Goal: Task Accomplishment & Management: Use online tool/utility

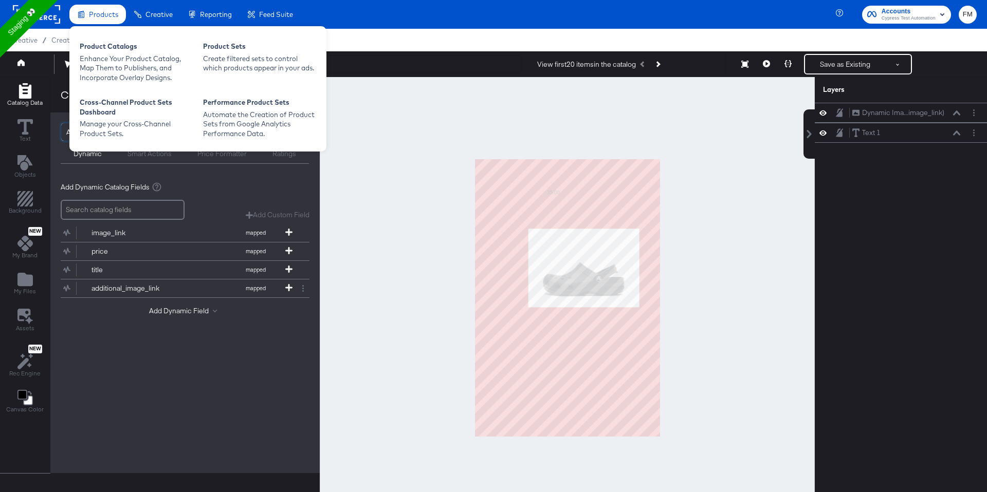
click at [88, 14] on div "Products" at bounding box center [97, 15] width 57 height 20
click at [97, 65] on div "Enhance Your Product Catalog, Map Them to Publishers, and Incorporate Overlay D…" at bounding box center [136, 68] width 113 height 29
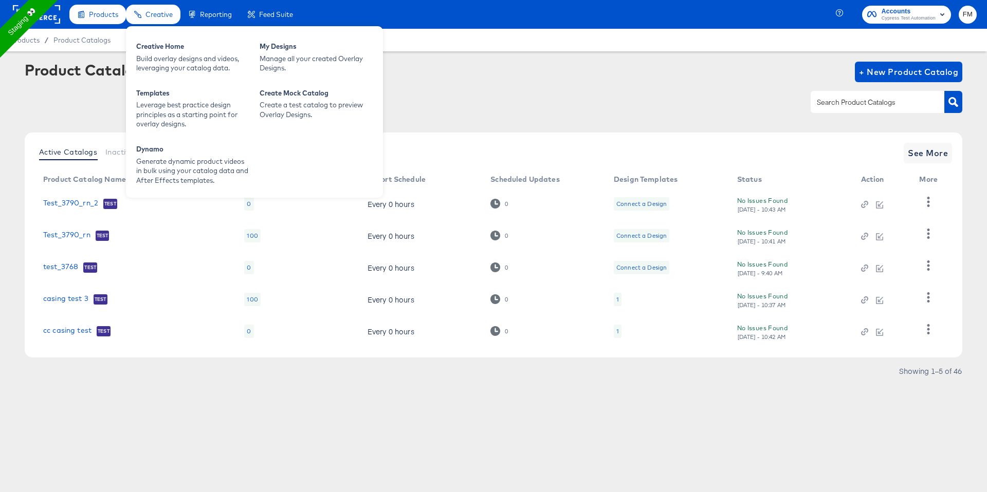
click at [155, 11] on span "Creative" at bounding box center [158, 14] width 27 height 8
click at [305, 65] on div "Manage all your created Overlay Designs." at bounding box center [315, 63] width 113 height 19
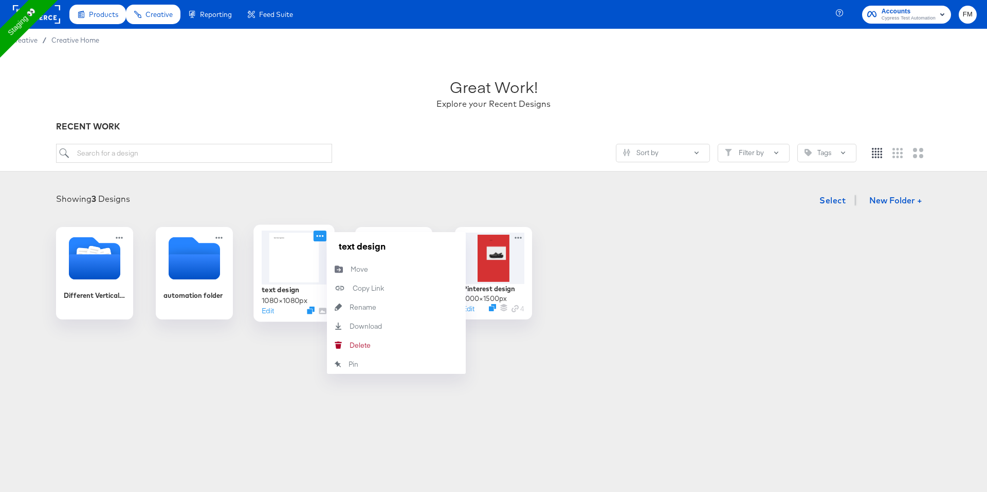
click at [323, 235] on icon at bounding box center [319, 236] width 13 height 11
click at [349, 345] on div "Delete Delete" at bounding box center [349, 345] width 0 height 0
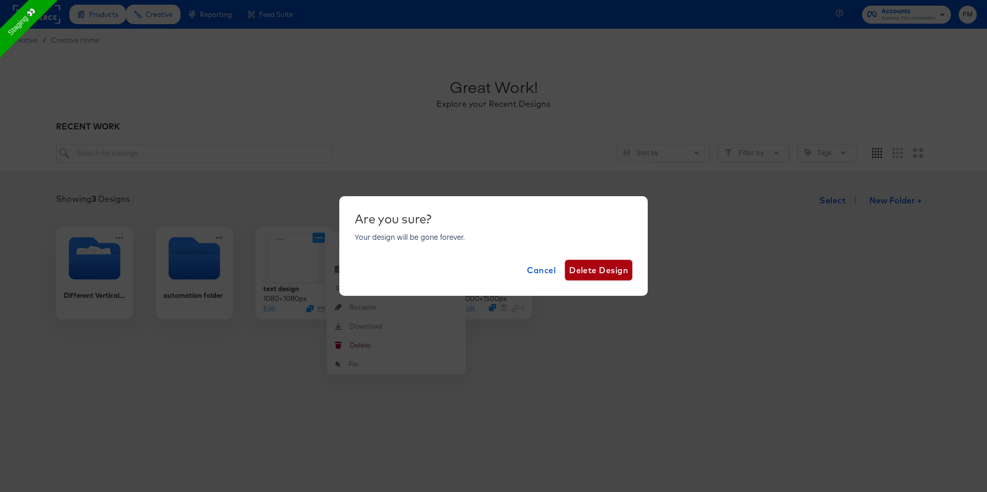
click at [604, 274] on span "Delete Design" at bounding box center [598, 270] width 59 height 14
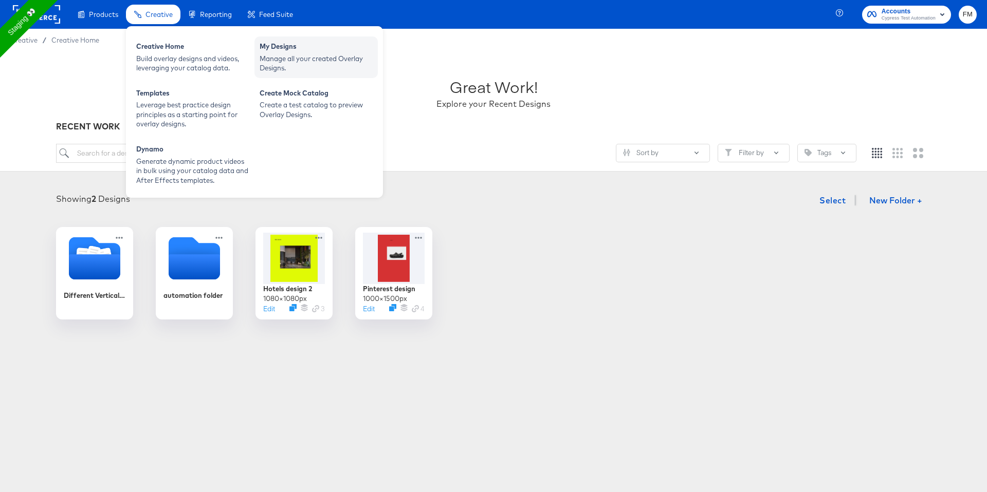
click at [308, 67] on div "Manage all your created Overlay Designs." at bounding box center [315, 63] width 113 height 19
click at [175, 72] on div "Build overlay designs and videos, leveraging your catalog data." at bounding box center [192, 63] width 113 height 19
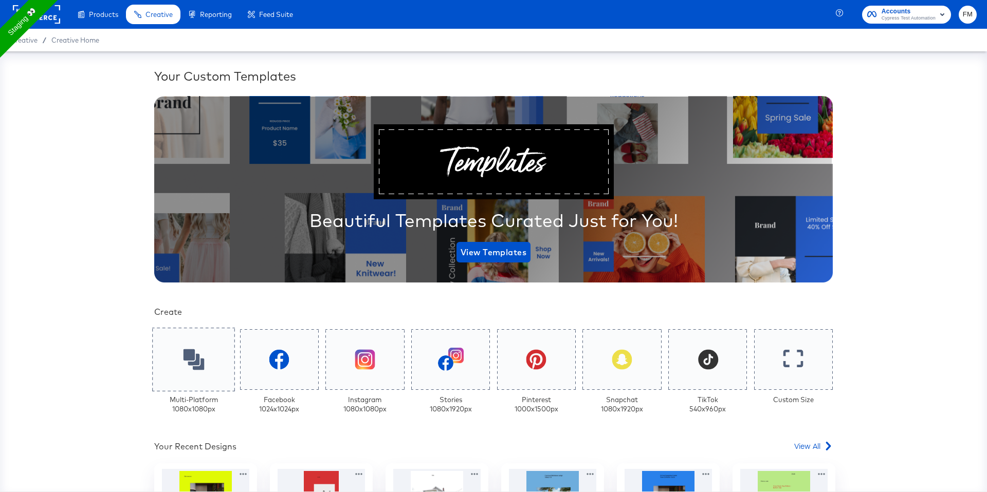
click at [210, 346] on div at bounding box center [193, 360] width 83 height 64
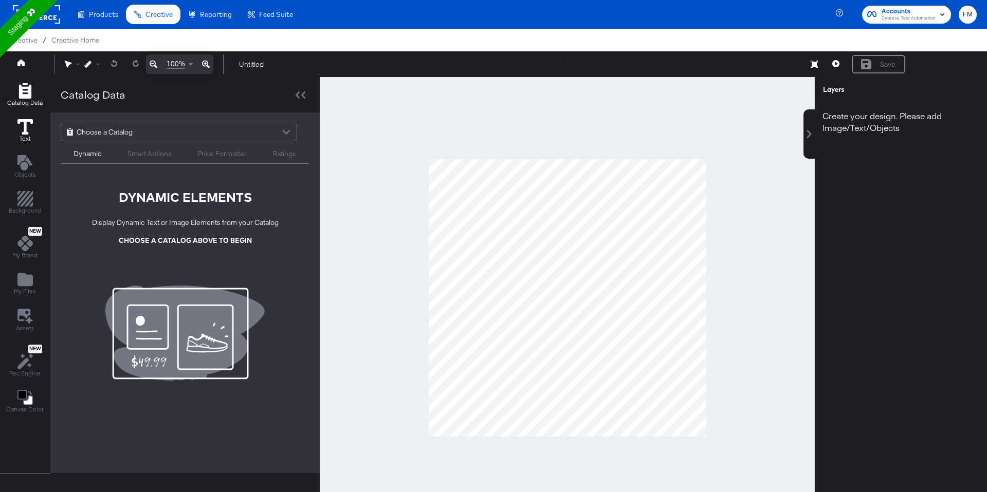
click at [21, 131] on icon at bounding box center [24, 126] width 15 height 15
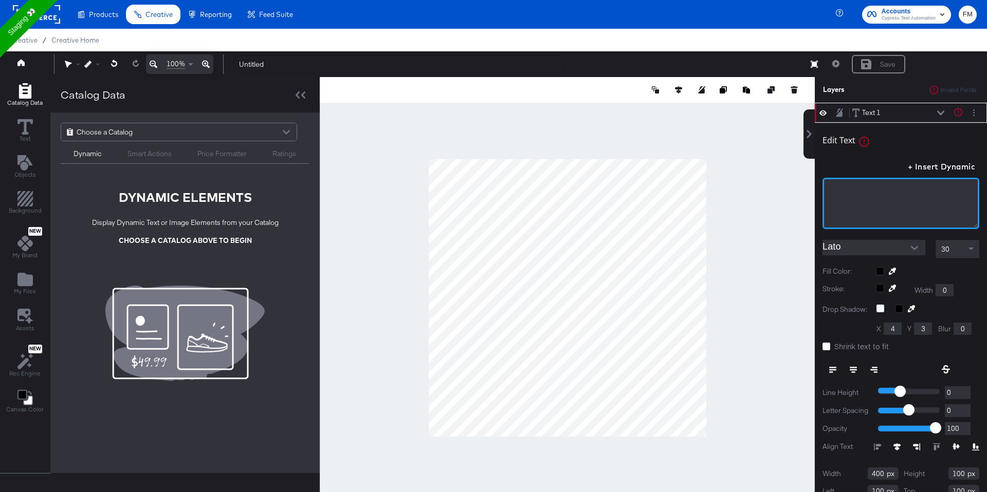
click at [904, 196] on div "﻿" at bounding box center [900, 203] width 157 height 51
click at [871, 61] on div "Save" at bounding box center [877, 64] width 53 height 18
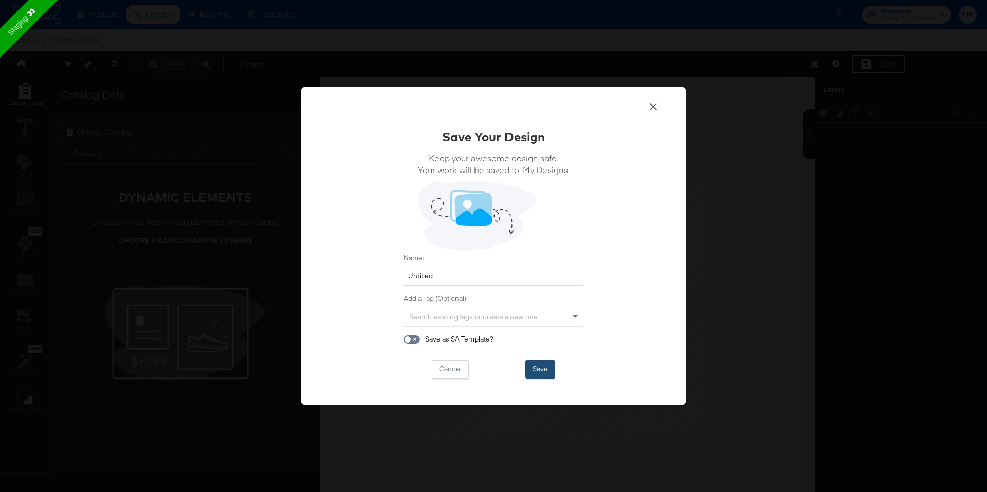
click at [536, 366] on button "Save" at bounding box center [540, 369] width 30 height 18
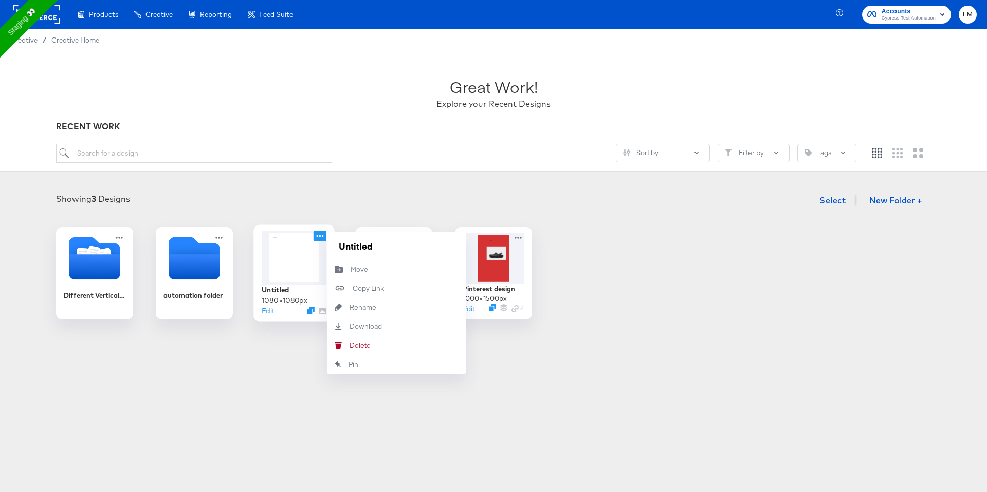
click at [321, 235] on icon at bounding box center [319, 236] width 13 height 11
click at [382, 273] on button "[PERSON_NAME]" at bounding box center [396, 345] width 139 height 19
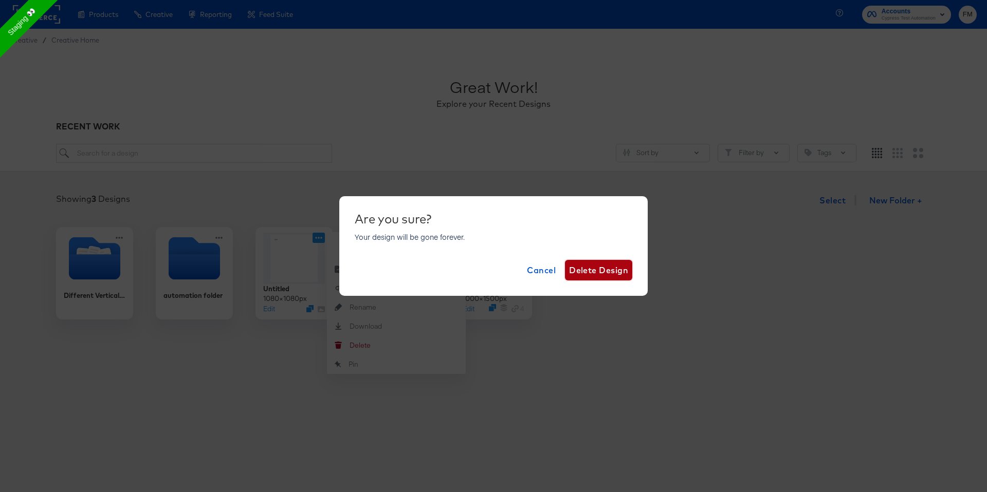
click at [598, 264] on span "Delete Design" at bounding box center [598, 270] width 59 height 14
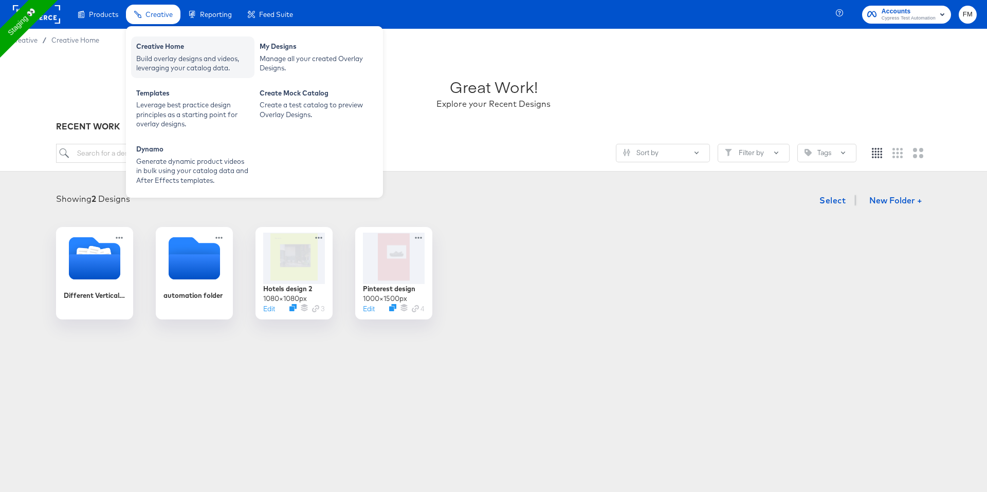
click at [167, 67] on div "Build overlay designs and videos, leveraging your catalog data." at bounding box center [192, 63] width 113 height 19
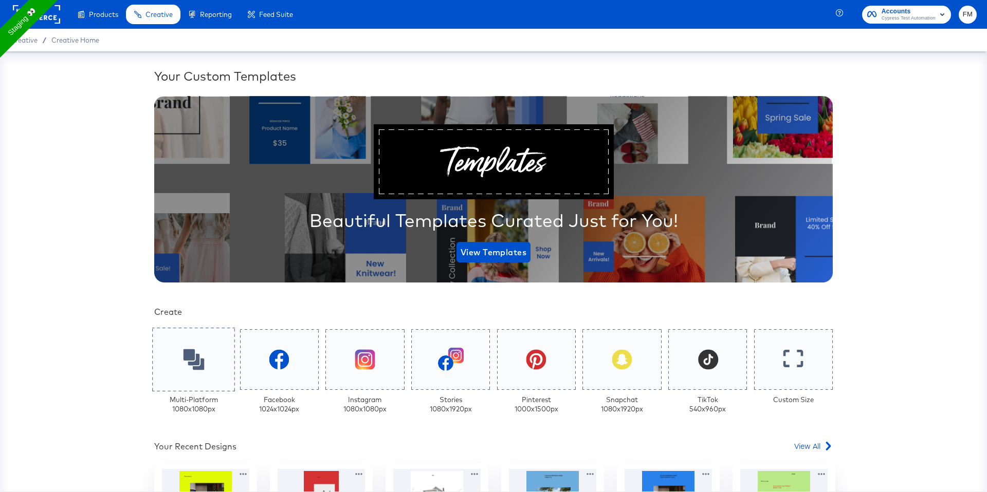
click at [173, 273] on div at bounding box center [193, 360] width 83 height 64
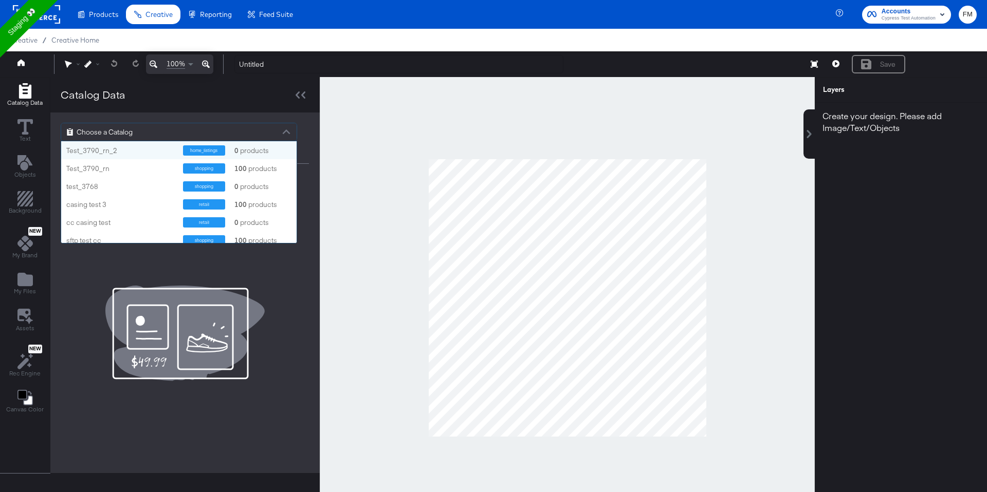
click at [248, 128] on div "Choose a Catalog" at bounding box center [178, 131] width 235 height 17
type input "cy"
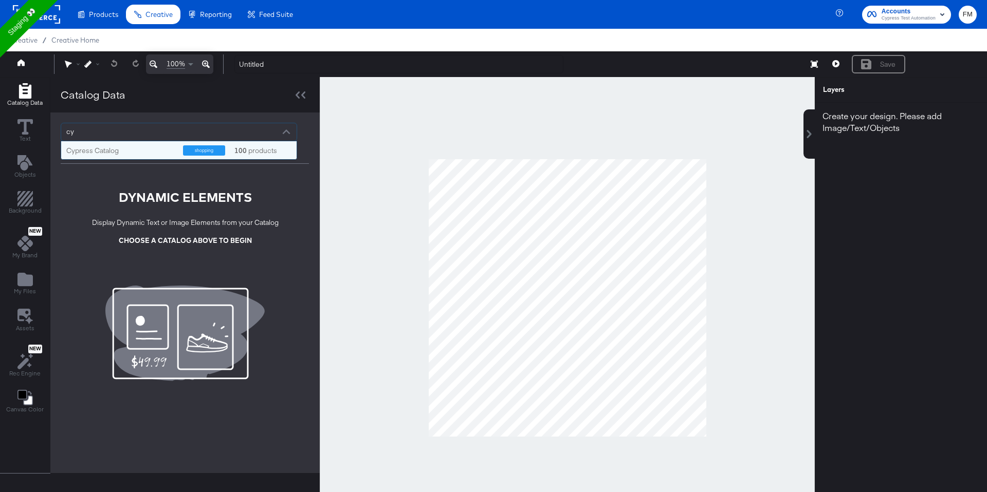
click at [224, 152] on div "shopping 100 products" at bounding box center [237, 150] width 109 height 10
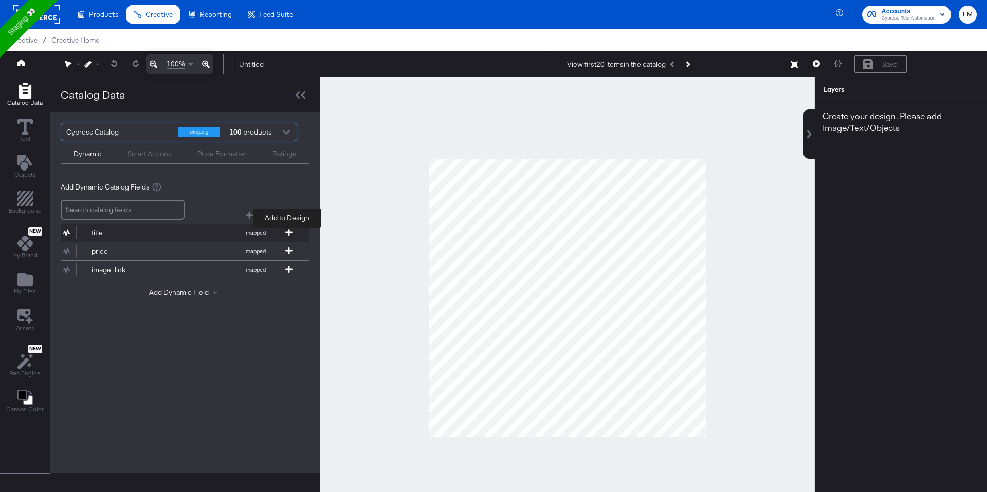
click at [287, 235] on icon at bounding box center [288, 232] width 7 height 7
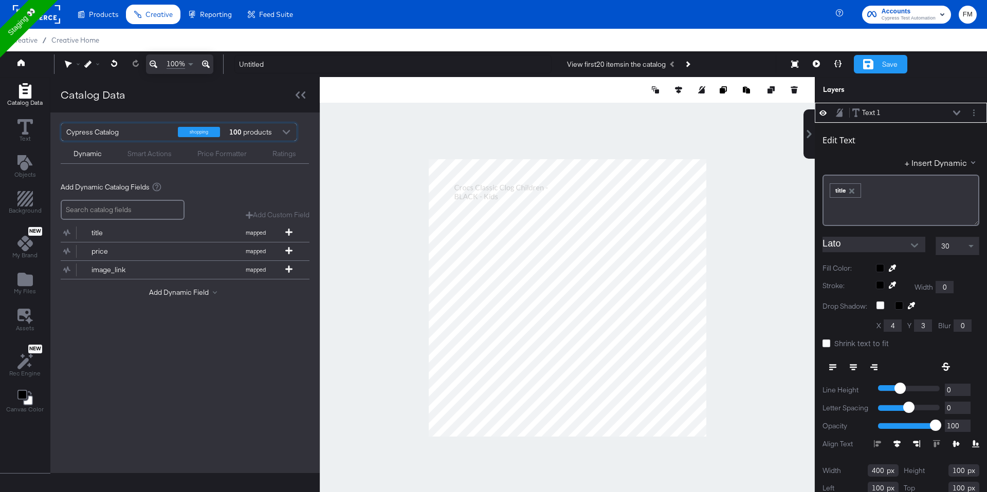
click at [892, 59] on div "Save" at bounding box center [879, 64] width 53 height 18
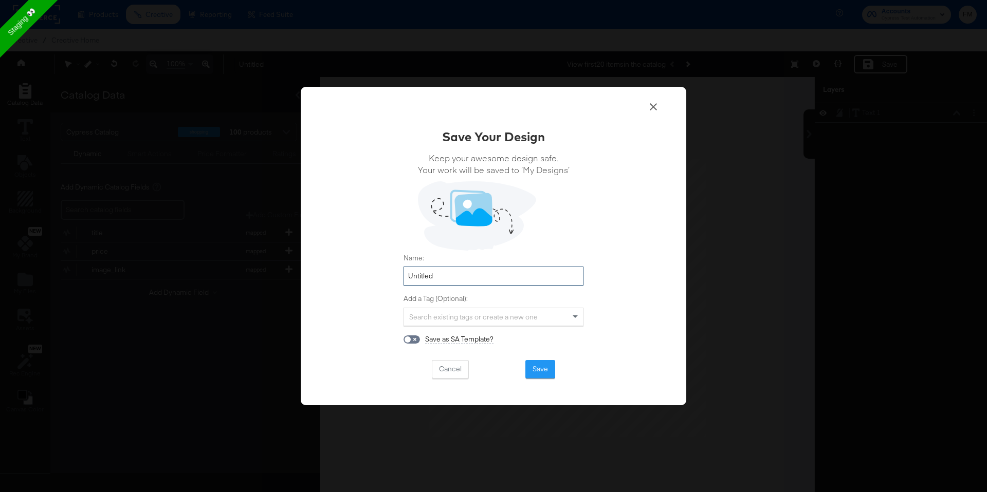
click at [457, 273] on input "Untitled" at bounding box center [493, 276] width 180 height 19
type input "hh"
click at [550, 273] on div "Save as SA Template?" at bounding box center [493, 340] width 180 height 10
click at [546, 273] on button "Save" at bounding box center [540, 369] width 30 height 18
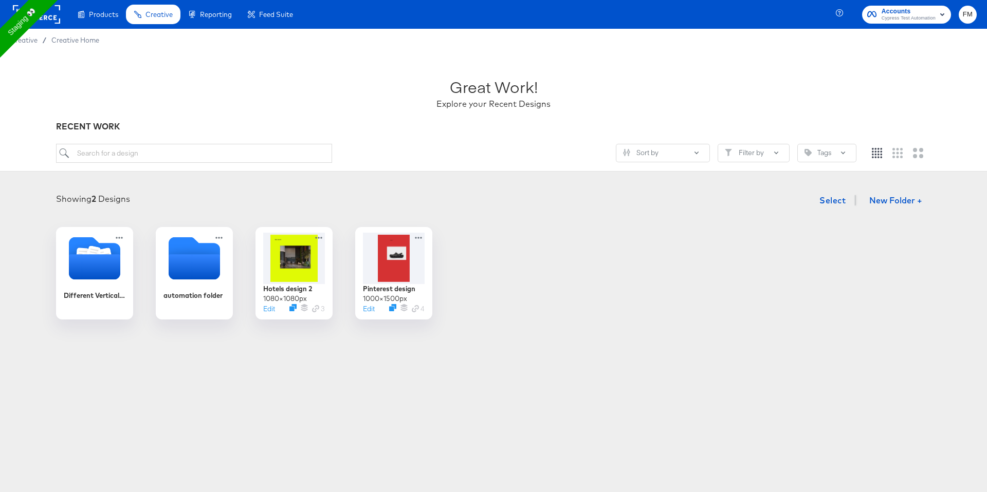
click at [50, 21] on rect at bounding box center [36, 14] width 47 height 18
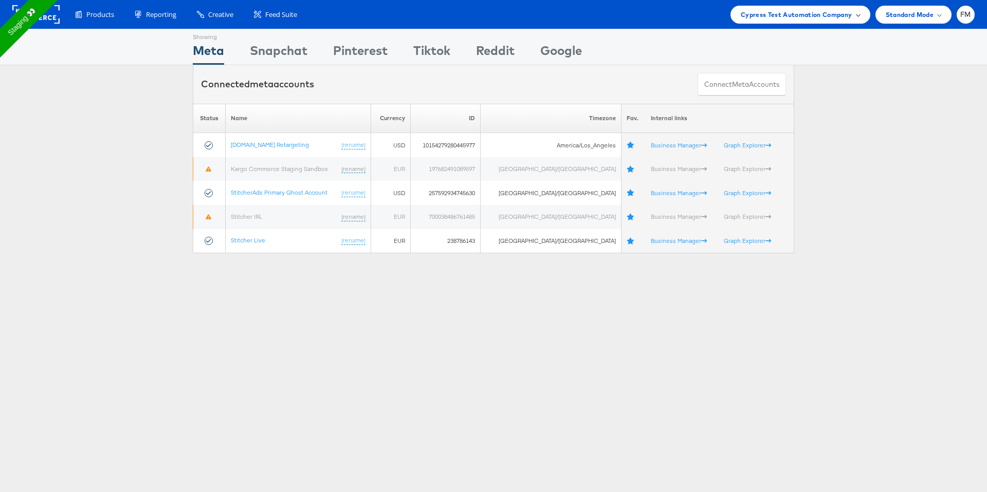
click at [846, 10] on span "Cypress Test Automation Company" at bounding box center [796, 14] width 112 height 11
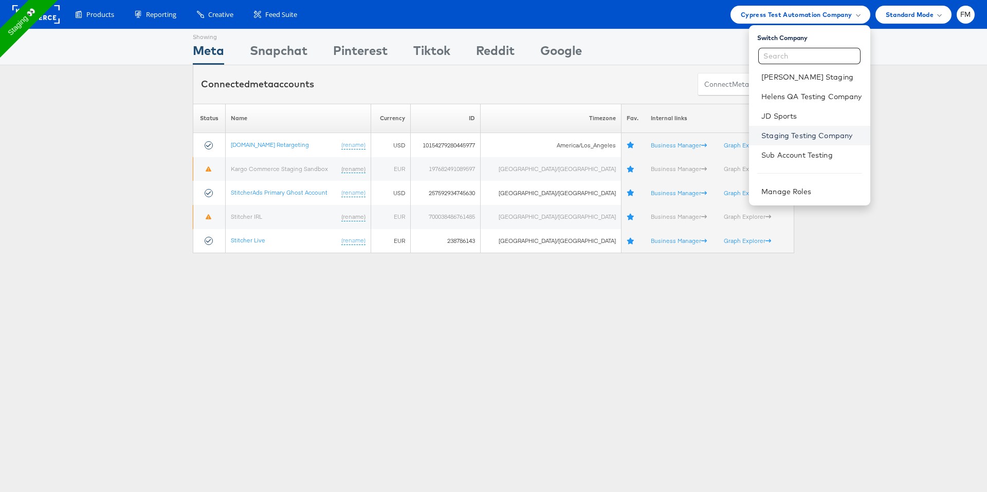
click at [827, 137] on link "Staging Testing Company" at bounding box center [811, 136] width 100 height 10
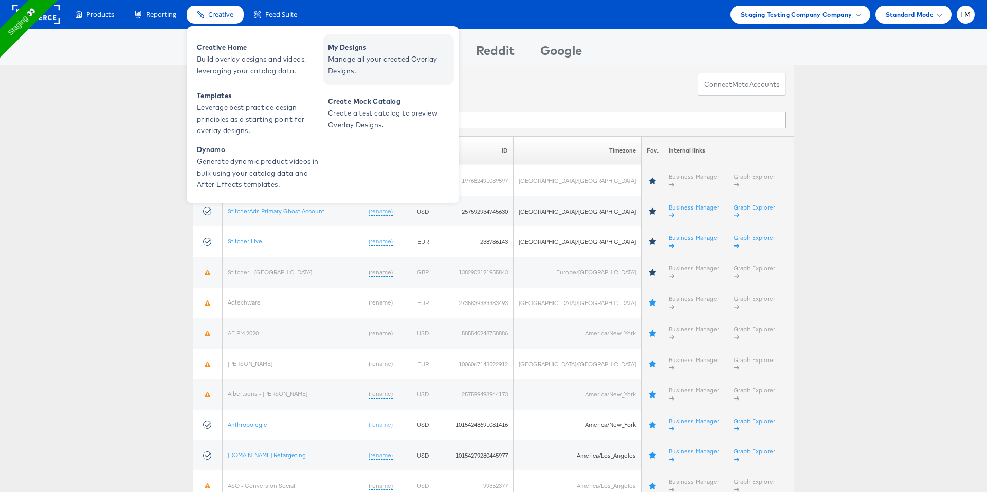
click at [323, 68] on link "My Designs Manage all your created Overlay Designs." at bounding box center [388, 59] width 131 height 51
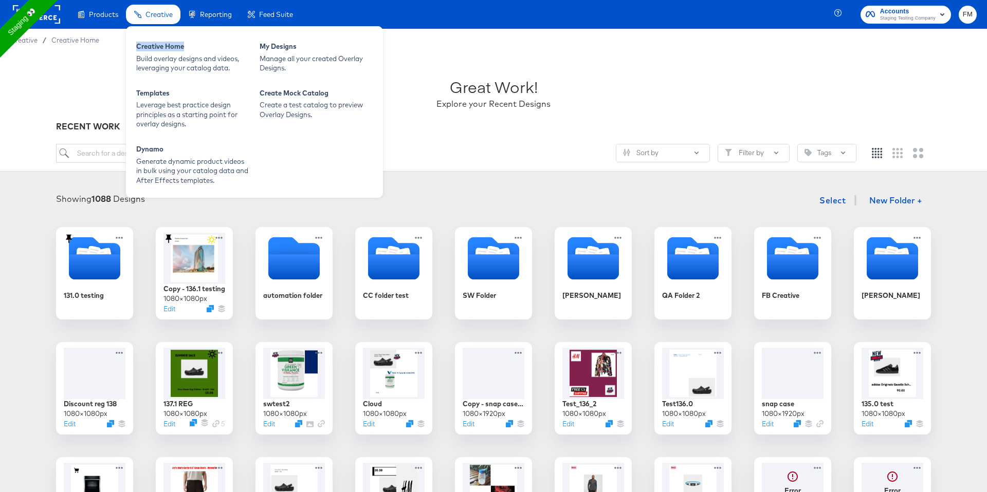
drag, startPoint x: 173, startPoint y: 35, endPoint x: 173, endPoint y: 79, distance: 43.7
click at [173, 79] on div "Creative Home Build overlay designs and videos, leveraging your catalog data. M…" at bounding box center [254, 112] width 257 height 172
click at [176, 62] on div "Build overlay designs and videos, leveraging your catalog data." at bounding box center [192, 63] width 113 height 19
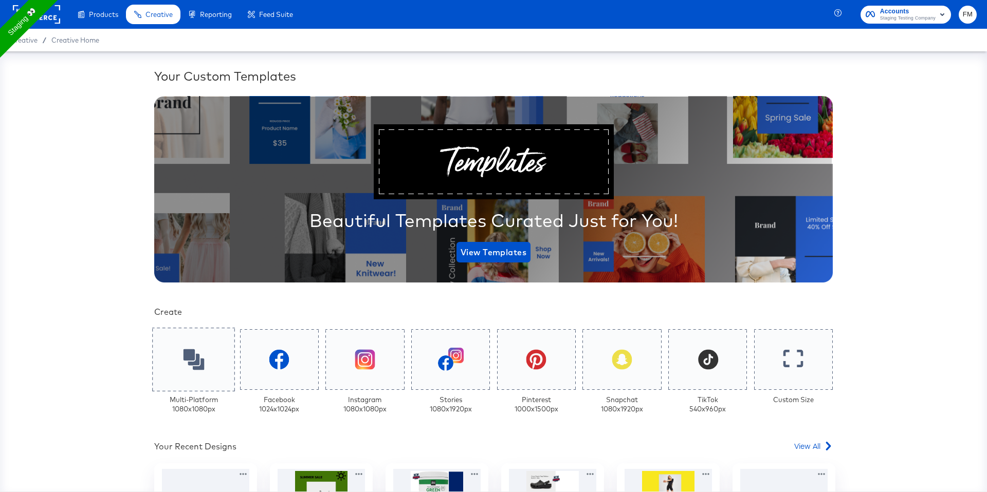
click at [182, 358] on div at bounding box center [193, 360] width 83 height 64
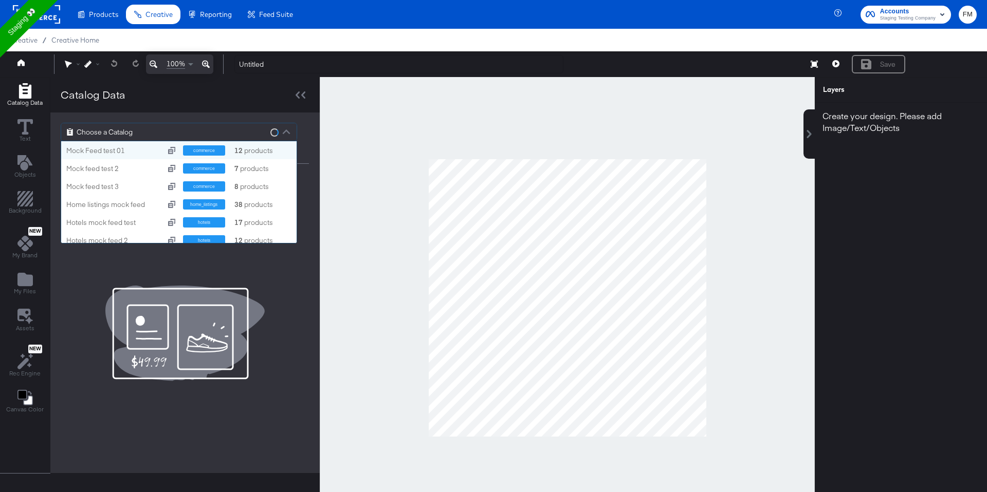
click at [286, 134] on div at bounding box center [286, 133] width 15 height 18
click at [248, 151] on strong "915,143" at bounding box center [247, 151] width 29 height 10
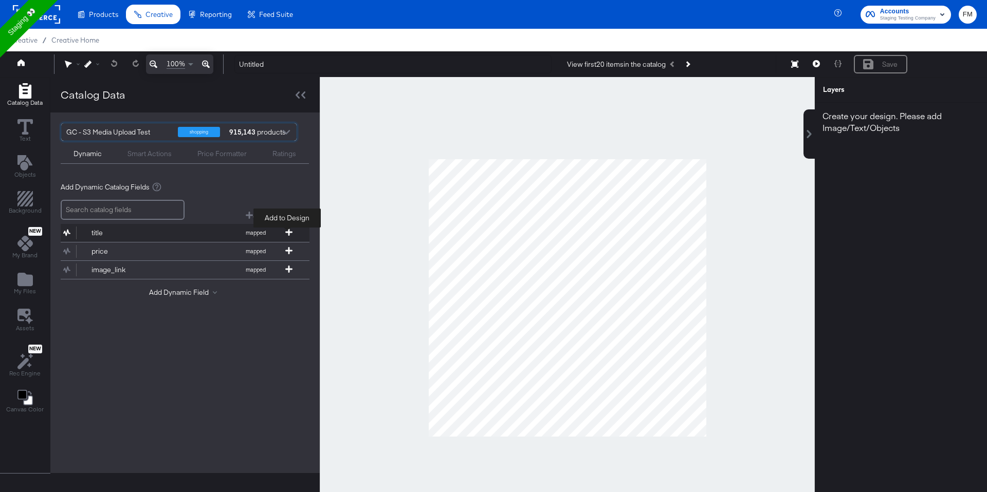
click at [287, 231] on icon at bounding box center [288, 232] width 7 height 7
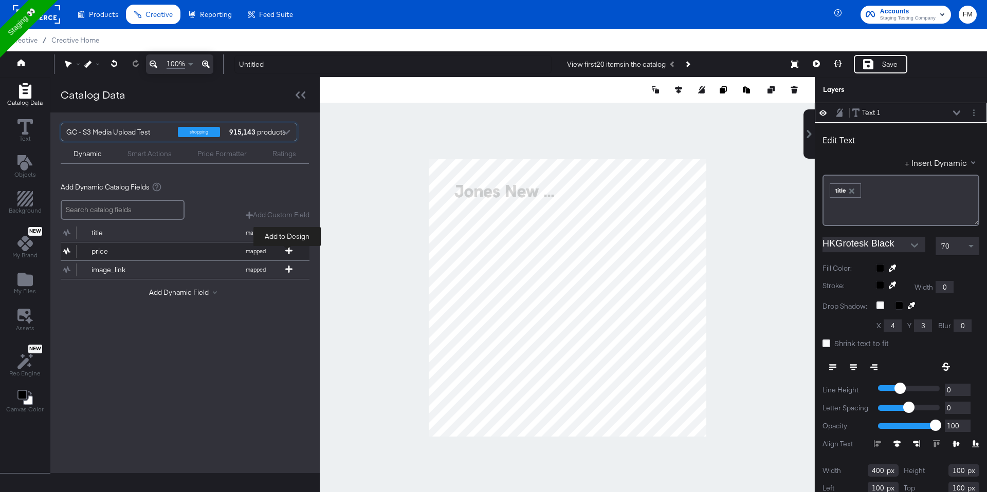
click at [289, 252] on icon at bounding box center [288, 250] width 7 height 7
click at [286, 271] on icon at bounding box center [288, 269] width 7 height 7
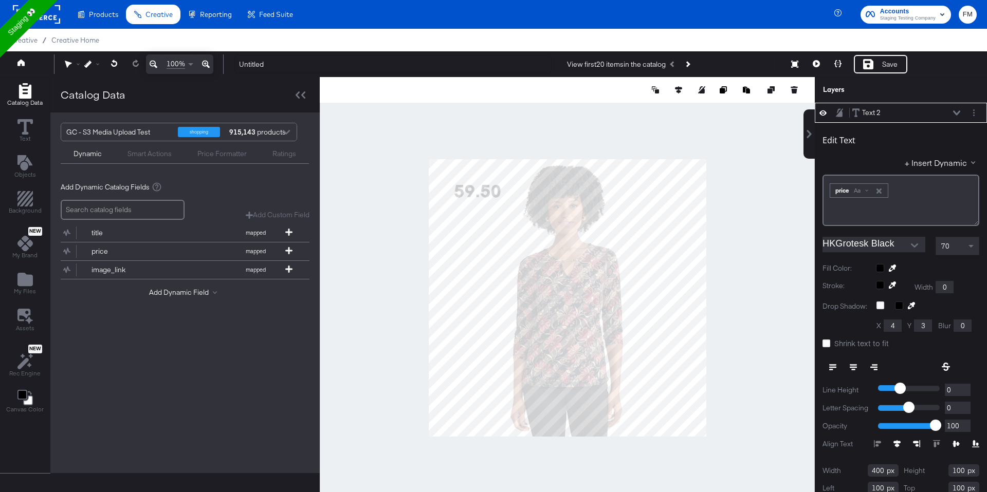
scroll to position [10, 0]
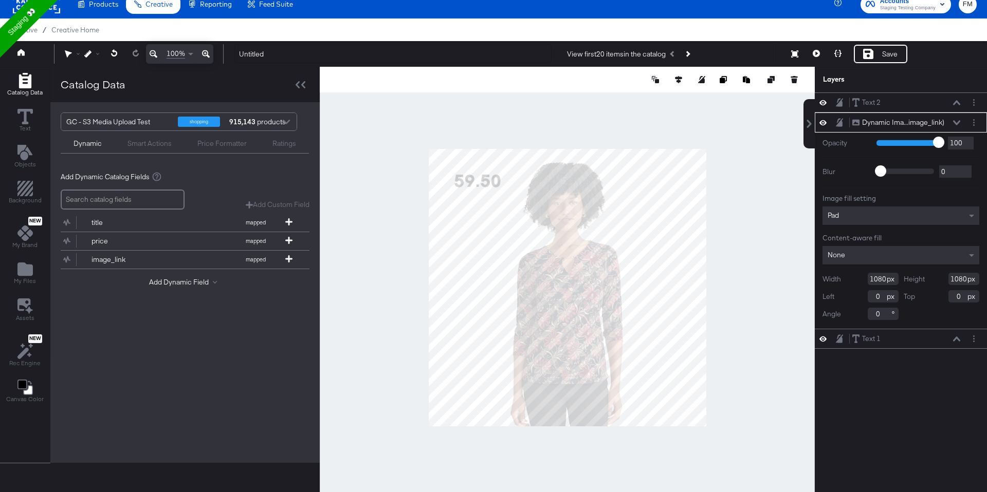
type input "26"
click at [883, 336] on div "Text 1 Text 1" at bounding box center [905, 338] width 109 height 11
click at [884, 339] on div "Text 1 Text 1" at bounding box center [905, 338] width 109 height 11
click at [868, 343] on div "Text 1" at bounding box center [871, 339] width 18 height 10
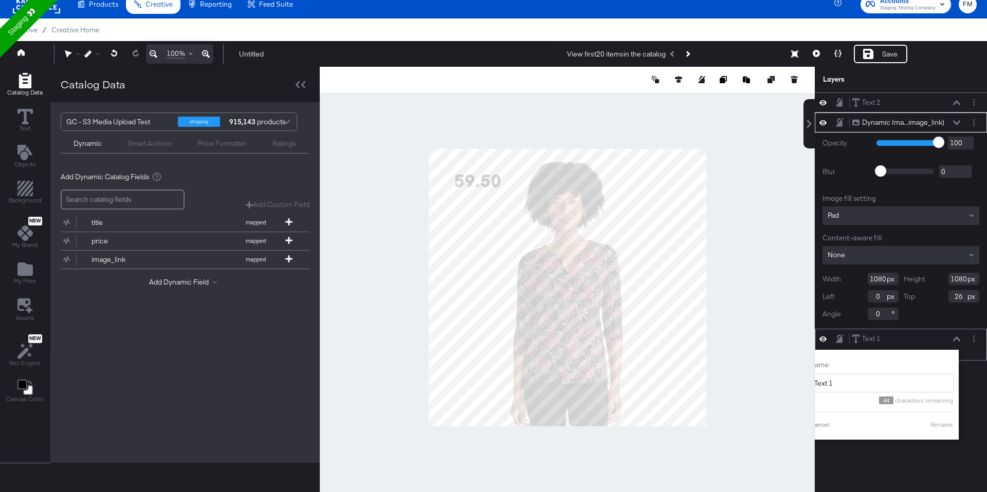
click at [924, 333] on div "Text 1 Text 1" at bounding box center [905, 338] width 109 height 11
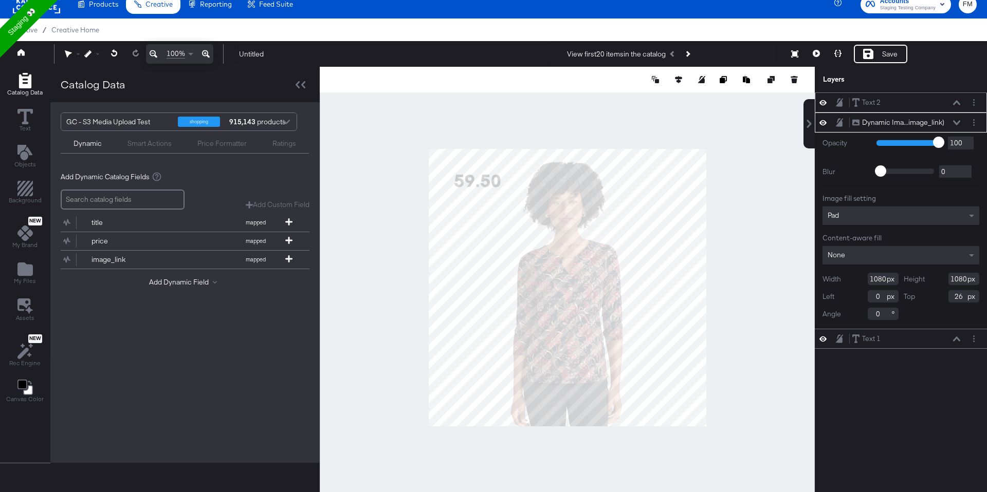
click at [889, 107] on div "Text 2 Text 2" at bounding box center [905, 102] width 109 height 11
click at [955, 102] on icon at bounding box center [956, 102] width 7 height 5
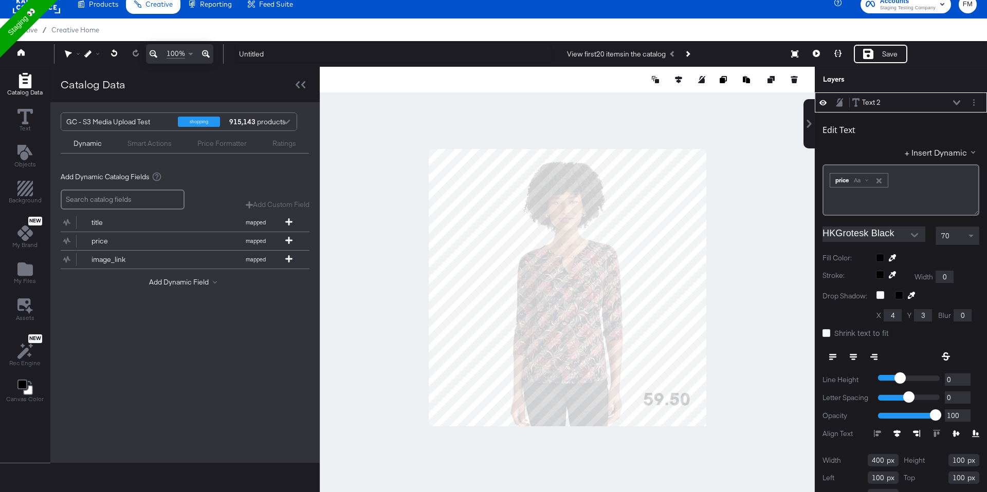
type input "836"
type input "950"
click at [958, 97] on div "Text 2 Text 2" at bounding box center [905, 102] width 109 height 11
click at [956, 103] on icon at bounding box center [956, 102] width 7 height 5
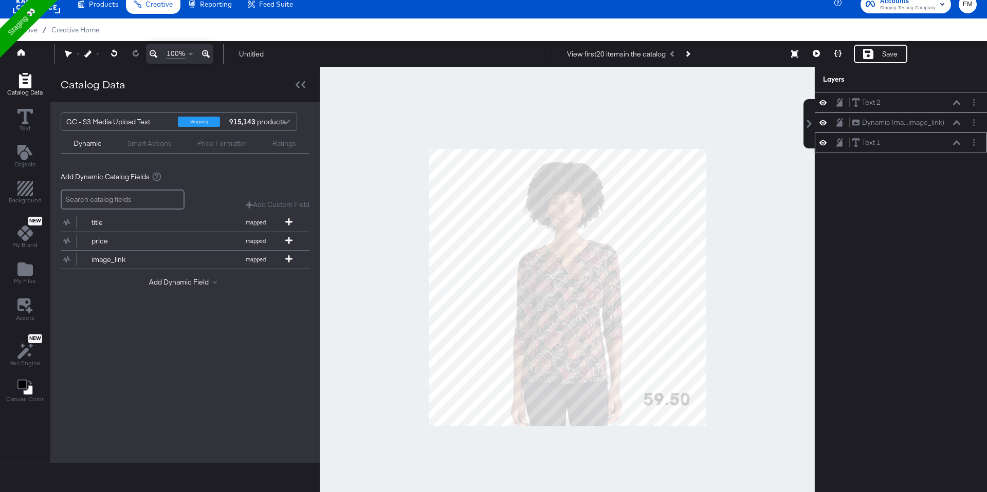
click at [890, 142] on div "Text 1 Text 1" at bounding box center [905, 142] width 109 height 11
click at [862, 149] on div "Text 1 Text 1" at bounding box center [900, 143] width 172 height 20
click at [881, 141] on div "Text 1 Text 1" at bounding box center [905, 142] width 109 height 11
click at [950, 142] on div "Text 1 Text 1" at bounding box center [905, 142] width 109 height 11
click at [955, 144] on icon at bounding box center [956, 142] width 7 height 5
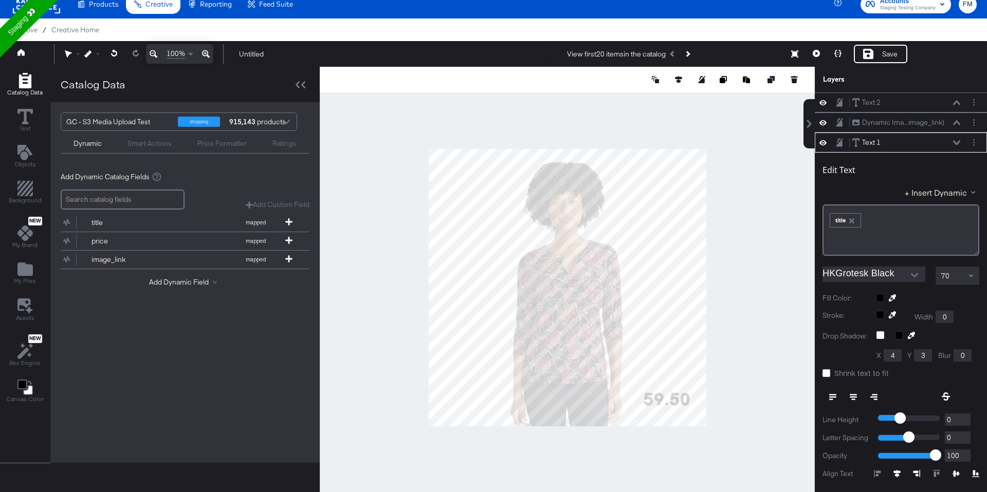
scroll to position [40, 0]
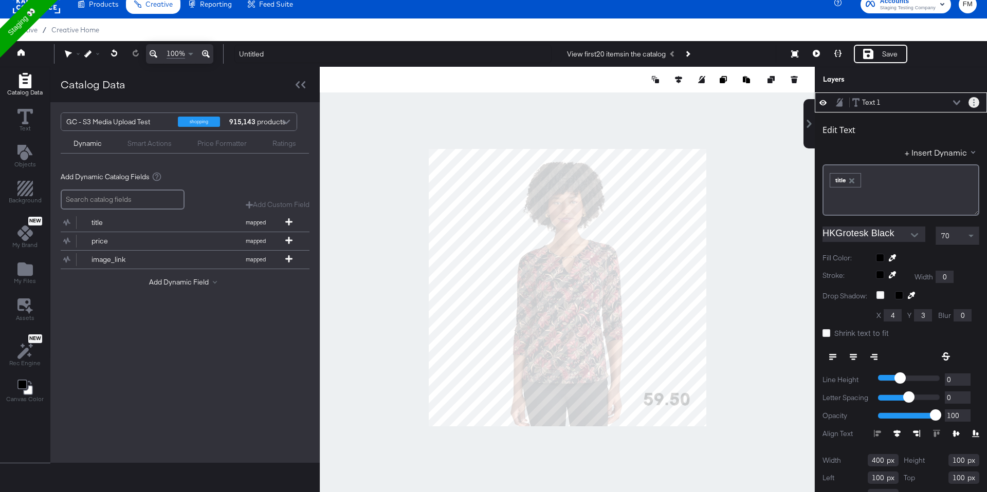
click at [972, 101] on button "Layer Options" at bounding box center [973, 102] width 11 height 11
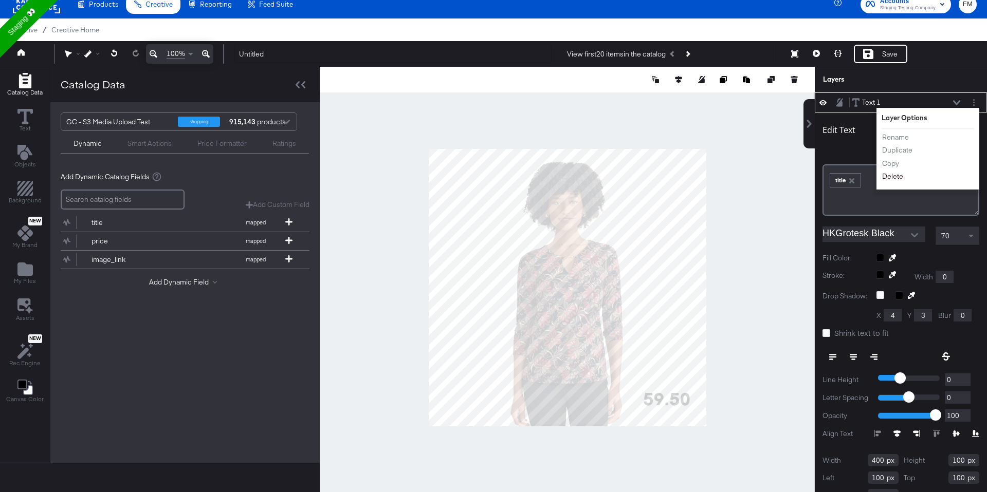
click at [894, 180] on button "Delete" at bounding box center [892, 176] width 22 height 11
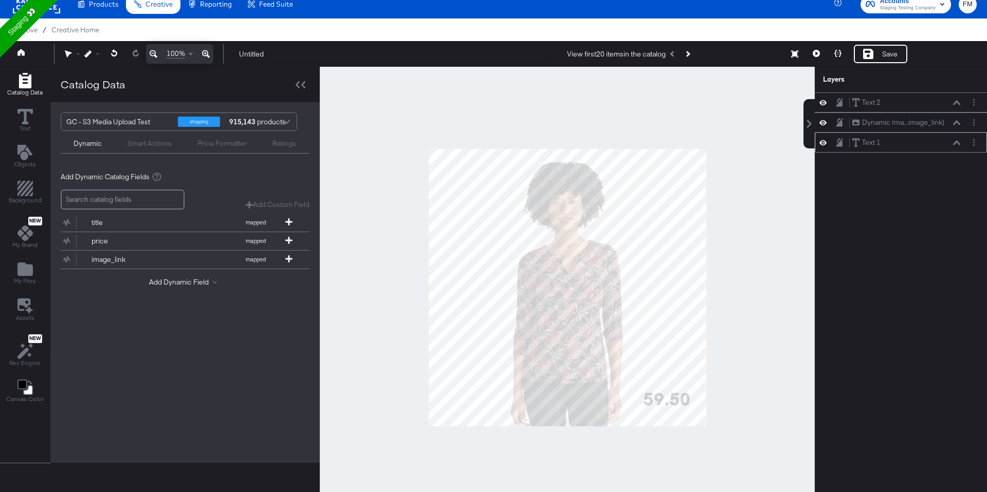
scroll to position [0, 0]
click at [887, 50] on div "Save" at bounding box center [889, 54] width 15 height 10
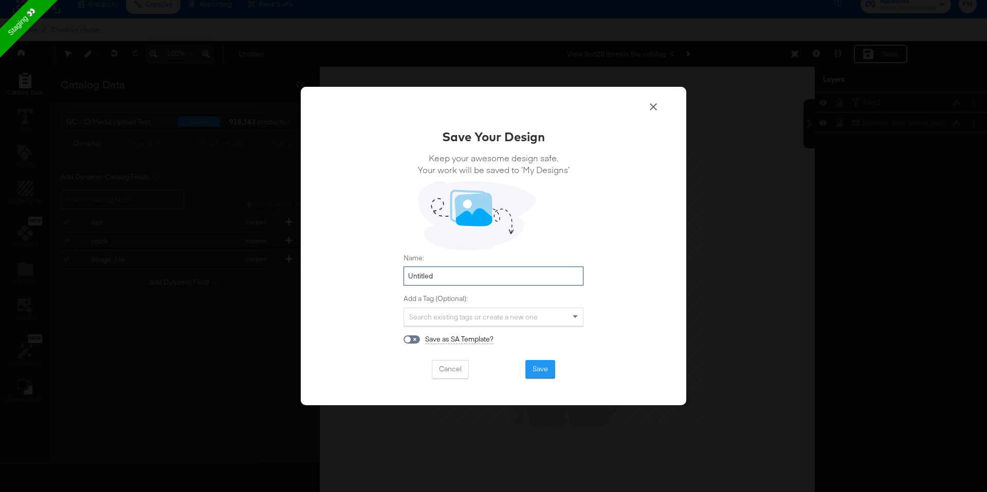
click at [463, 273] on input "Untitled" at bounding box center [493, 276] width 180 height 19
click at [466, 272] on input "Untitled" at bounding box center [493, 276] width 180 height 19
type input "fran"
click at [545, 368] on button "Save" at bounding box center [540, 369] width 30 height 18
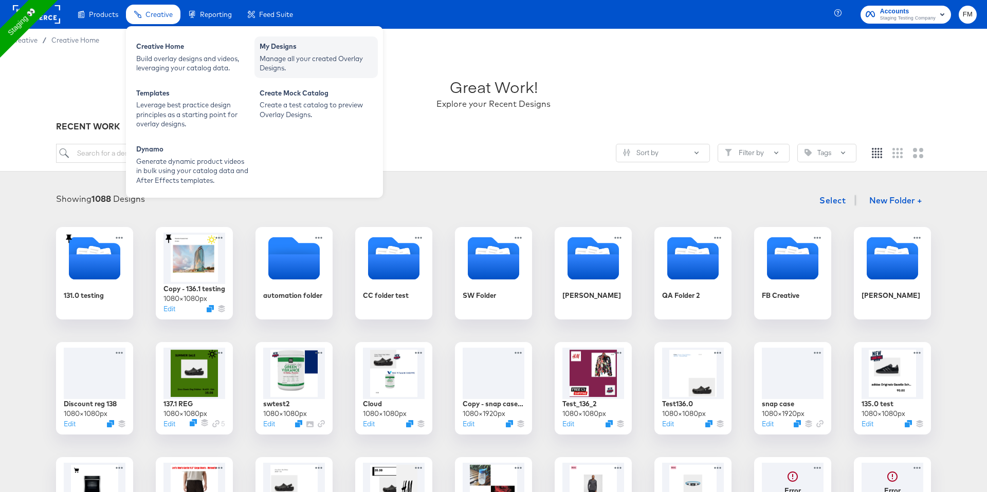
click at [311, 51] on div "My Designs" at bounding box center [315, 48] width 113 height 12
click at [174, 63] on div "Build overlay designs and videos, leveraging your catalog data." at bounding box center [192, 63] width 113 height 19
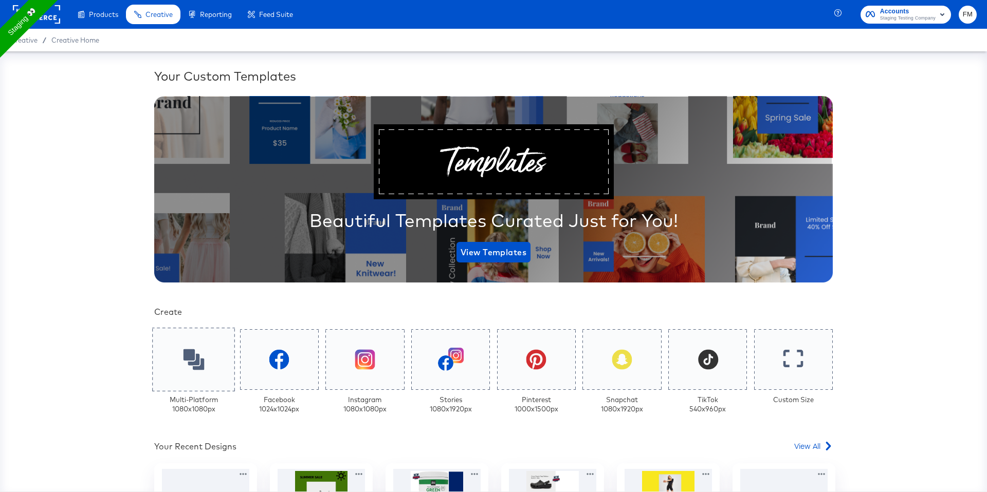
click at [212, 360] on div at bounding box center [193, 360] width 83 height 64
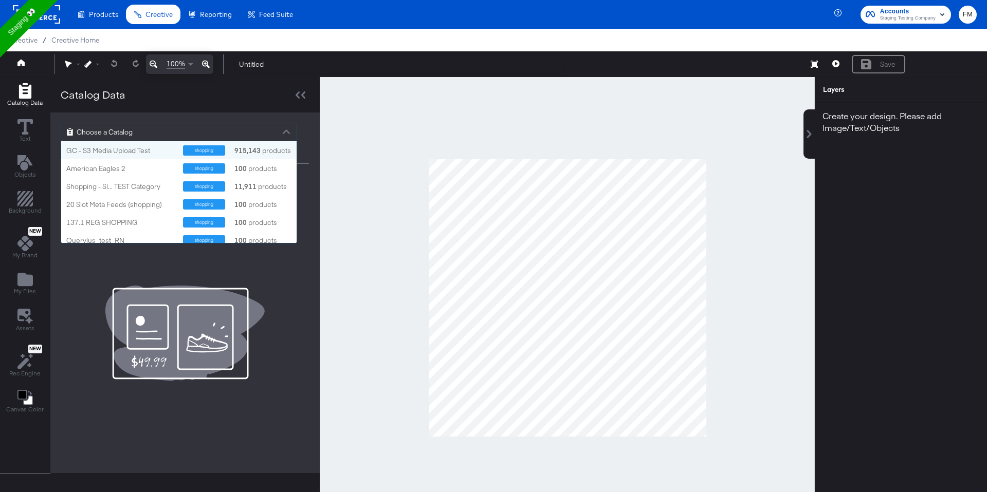
click at [118, 132] on span "Choose a Catalog" at bounding box center [105, 131] width 56 height 17
click at [115, 150] on div "GC - S3 Media Upload Test" at bounding box center [120, 151] width 109 height 10
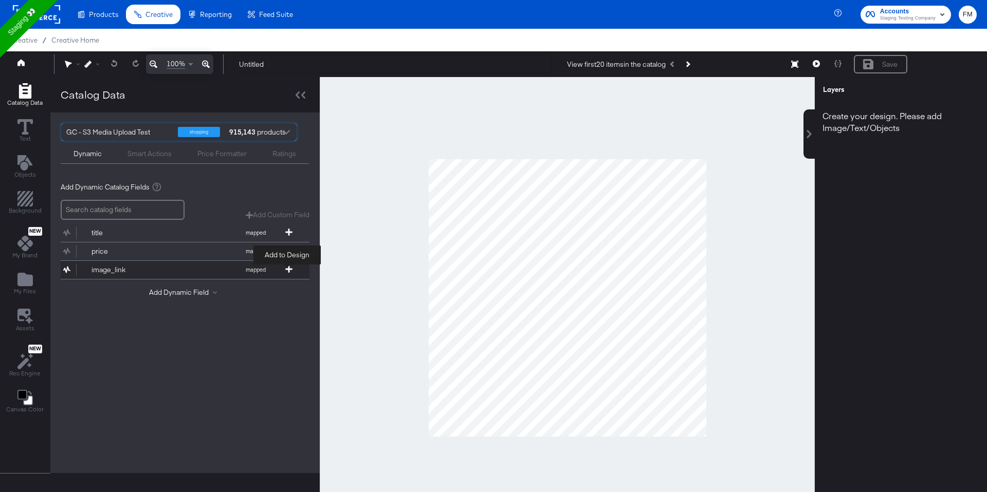
click at [284, 270] on span at bounding box center [289, 270] width 10 height 9
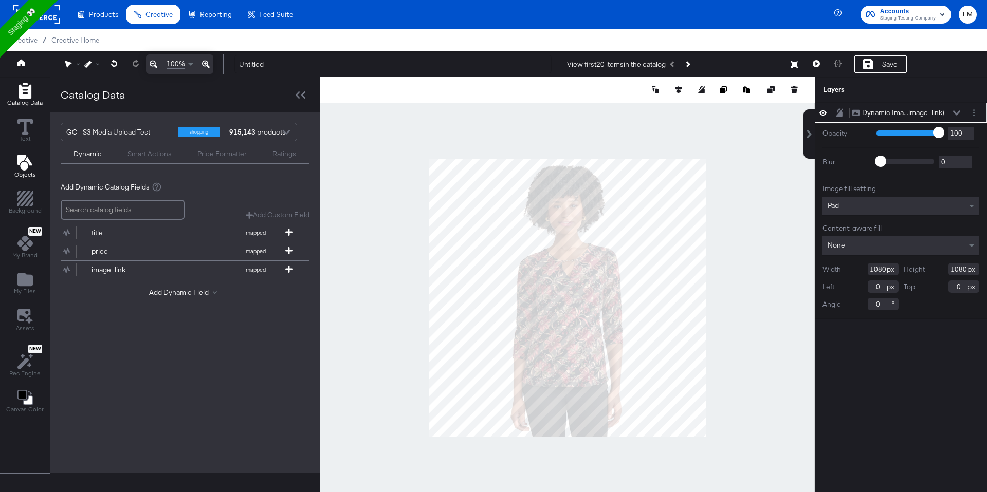
click at [17, 161] on icon "Add Text" at bounding box center [24, 162] width 15 height 15
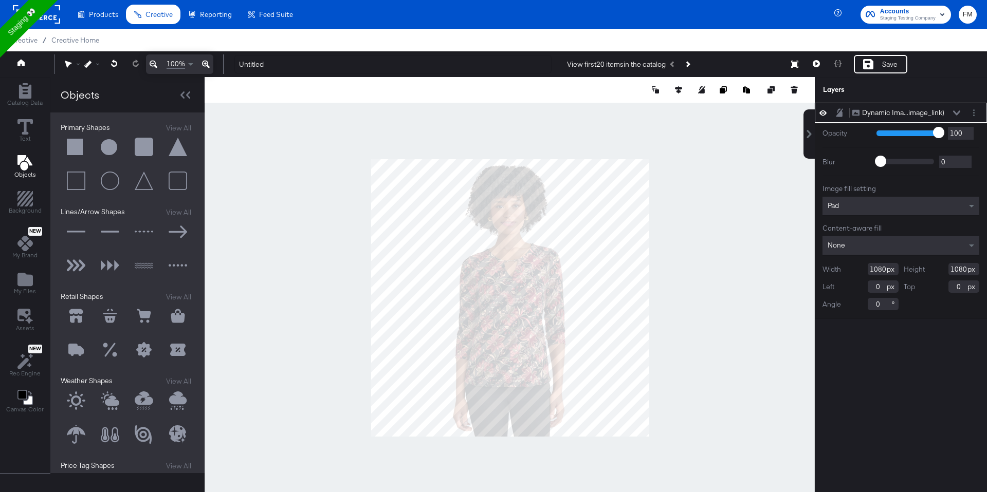
click at [140, 144] on button at bounding box center [143, 147] width 31 height 31
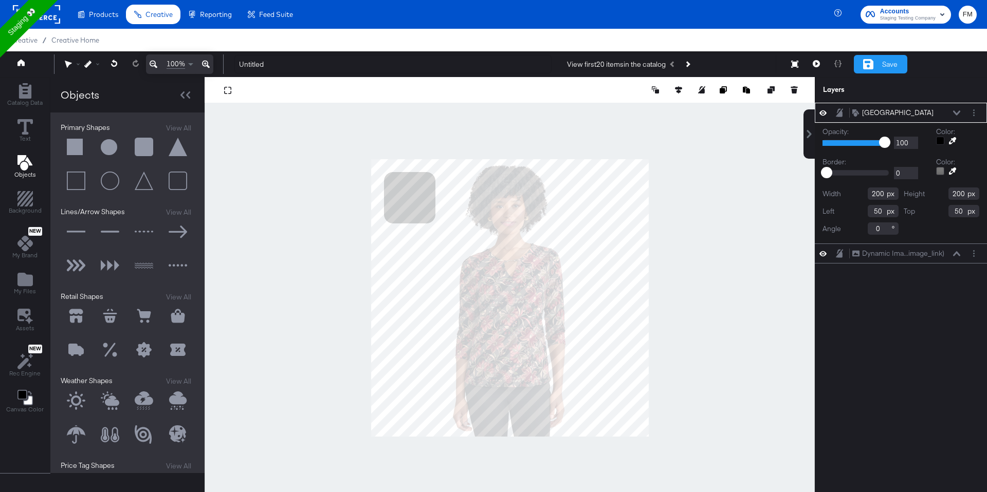
click at [886, 65] on div "Save" at bounding box center [889, 65] width 15 height 10
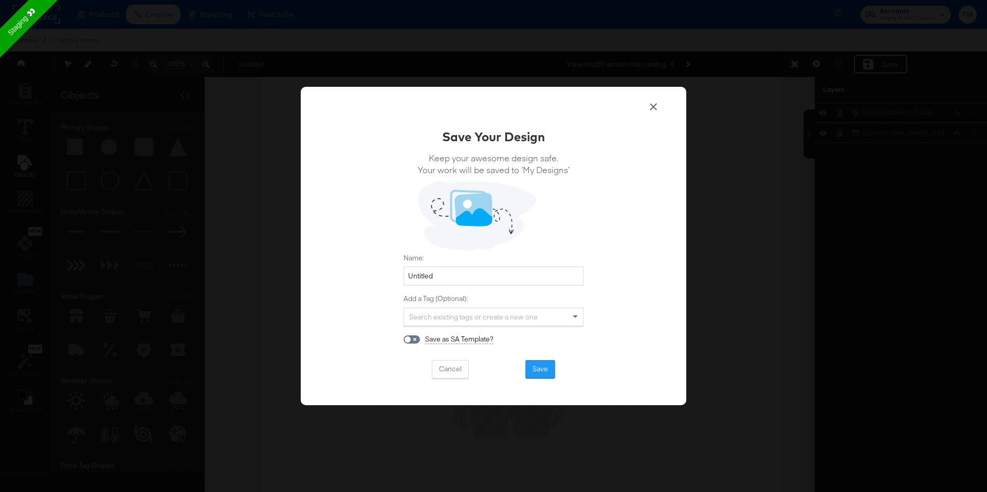
click at [488, 265] on div "Name: Untitled" at bounding box center [493, 269] width 180 height 32
click at [484, 269] on input "Untitled" at bounding box center [493, 276] width 180 height 19
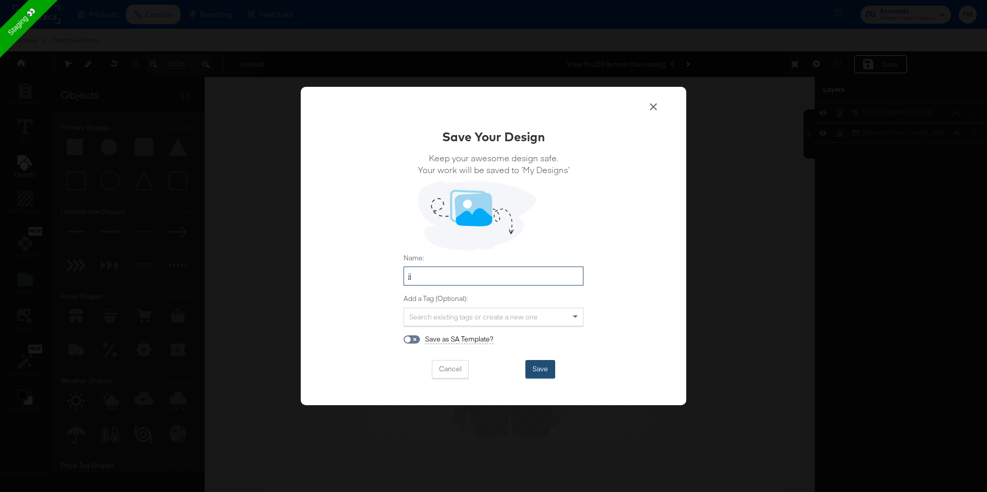
type input "jj"
click at [536, 361] on button "Save" at bounding box center [540, 369] width 30 height 18
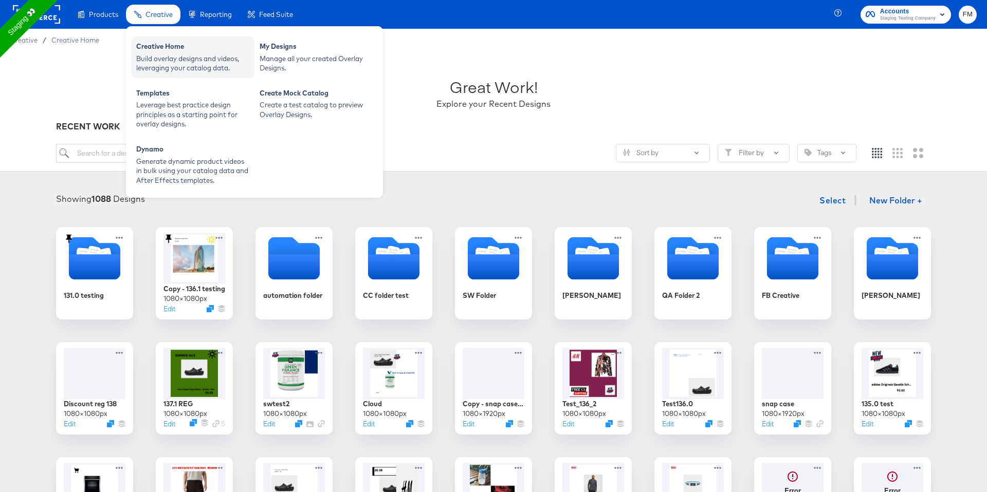
click at [171, 61] on div "Build overlay designs and videos, leveraging your catalog data." at bounding box center [192, 63] width 113 height 19
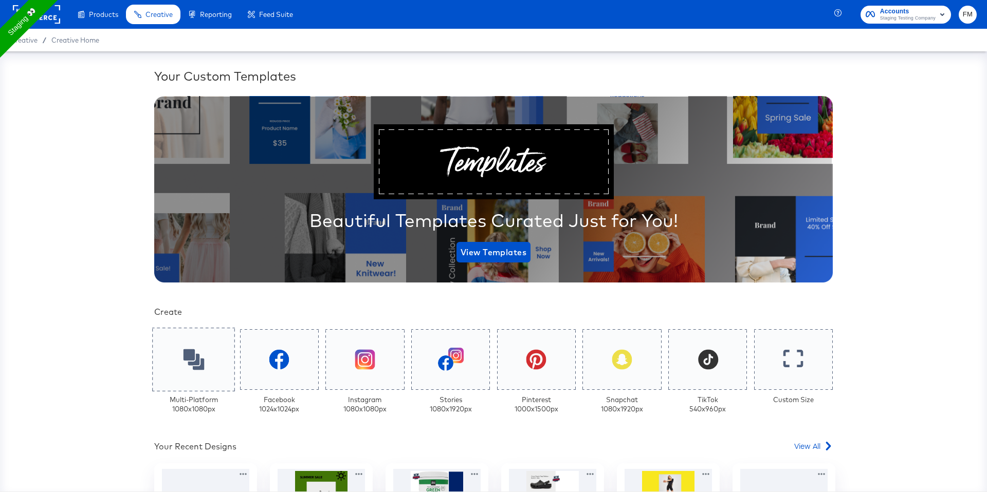
click at [201, 374] on div at bounding box center [193, 360] width 83 height 64
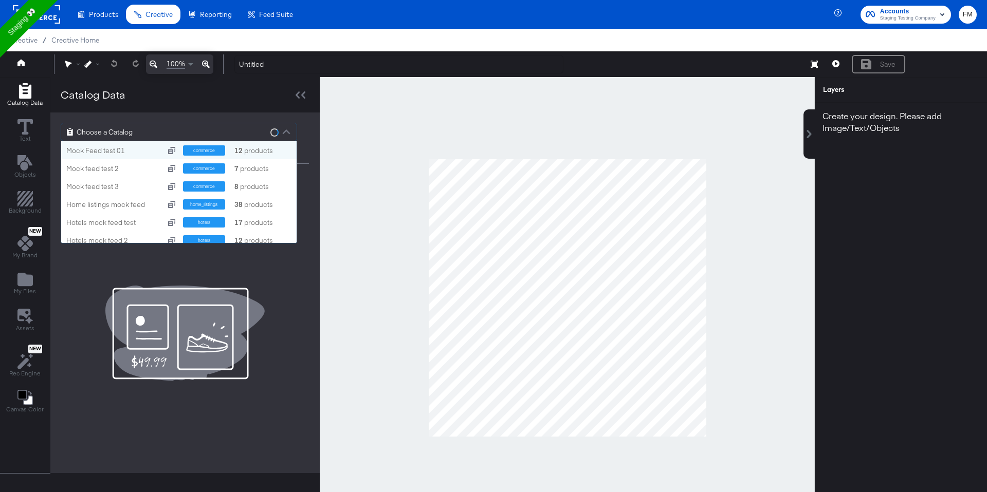
click at [227, 127] on div "Choose a Catalog" at bounding box center [178, 131] width 235 height 17
click at [266, 125] on div "Choose a Catalog" at bounding box center [178, 131] width 235 height 17
click at [264, 155] on div "GC - S3 Media Upload Test shopping 915,143 products" at bounding box center [178, 150] width 235 height 18
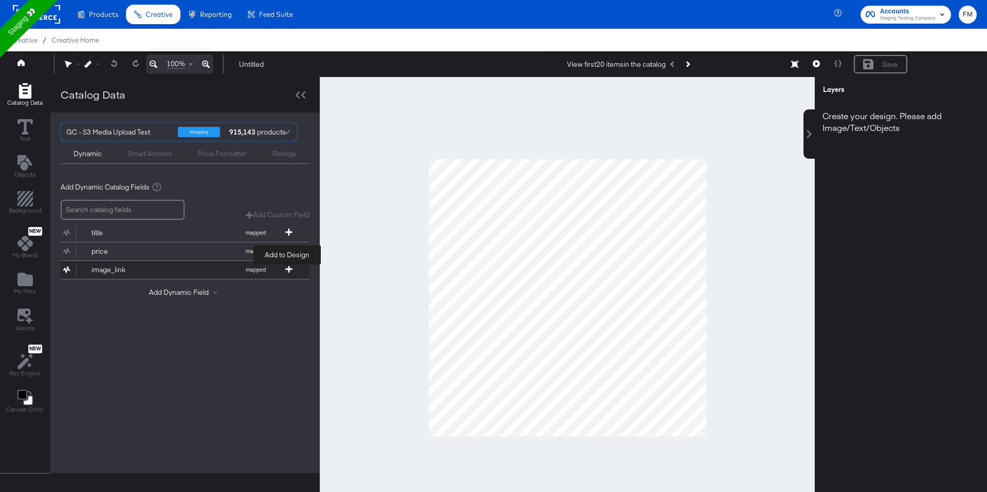
click at [285, 268] on icon at bounding box center [288, 269] width 7 height 7
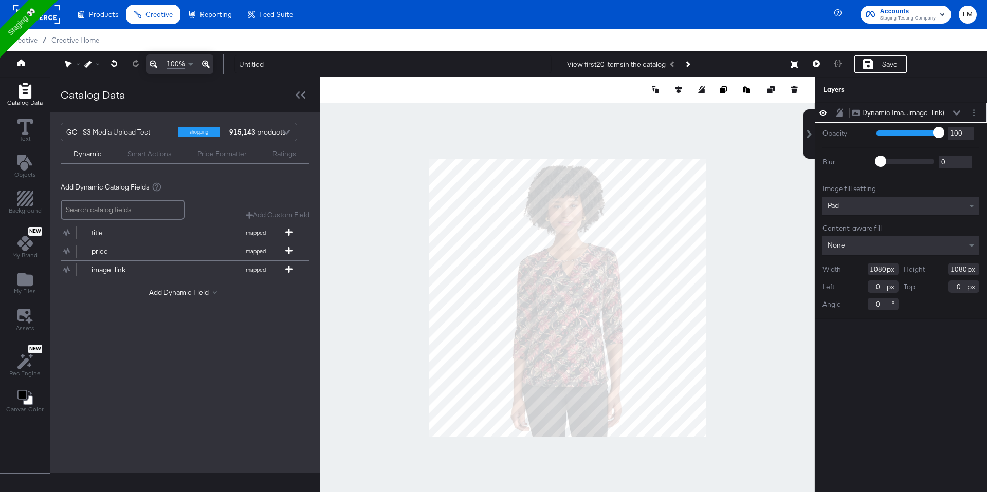
type input "634"
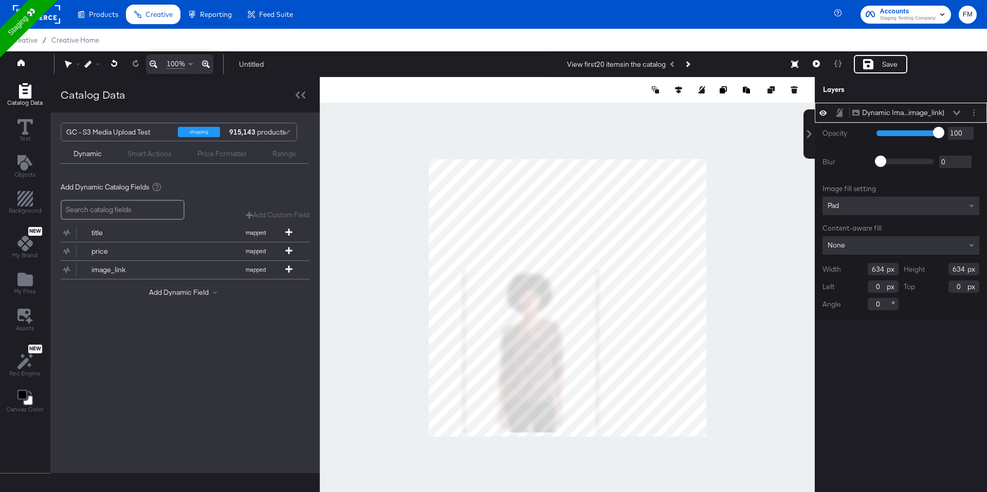
type input "88"
type input "448"
type input "78"
type input "456"
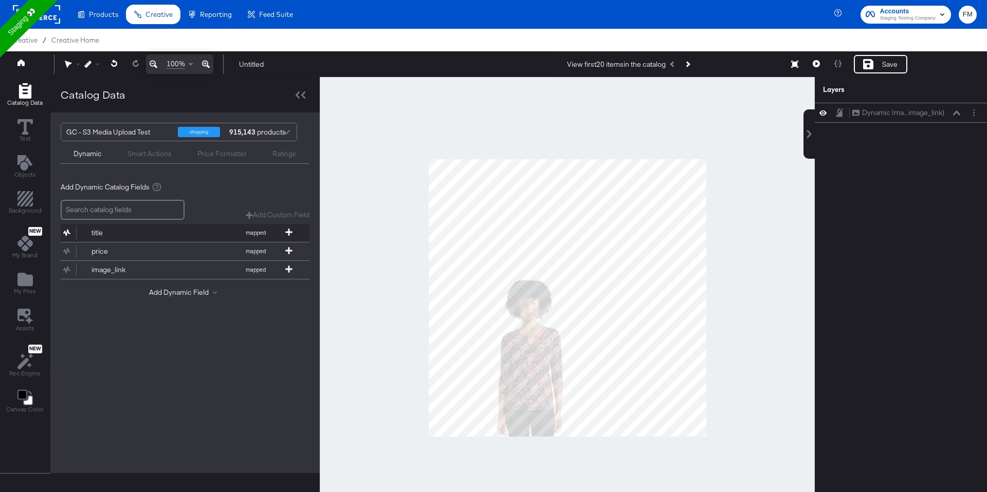
click at [288, 228] on button "title mapped" at bounding box center [179, 233] width 236 height 18
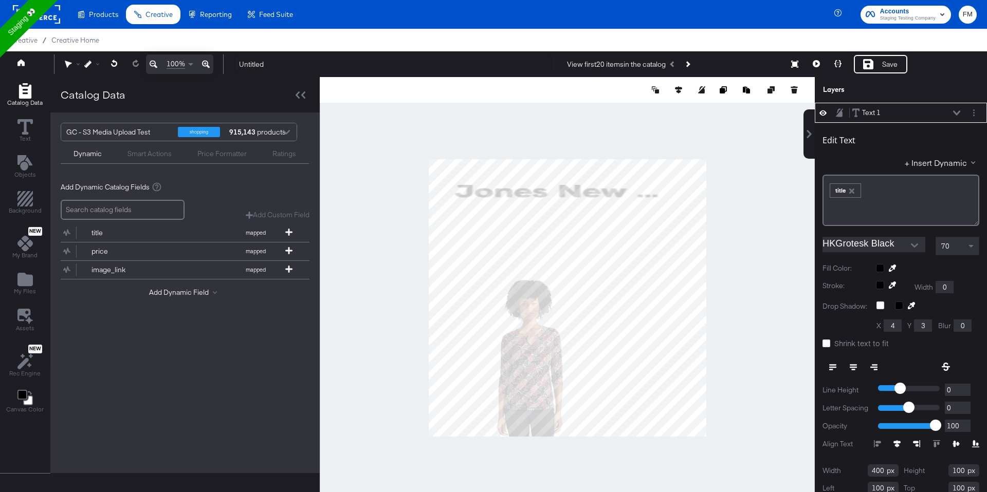
type input "818"
click at [290, 251] on icon at bounding box center [288, 250] width 7 height 7
type input "748"
type input "962"
click at [753, 318] on div at bounding box center [567, 297] width 495 height 441
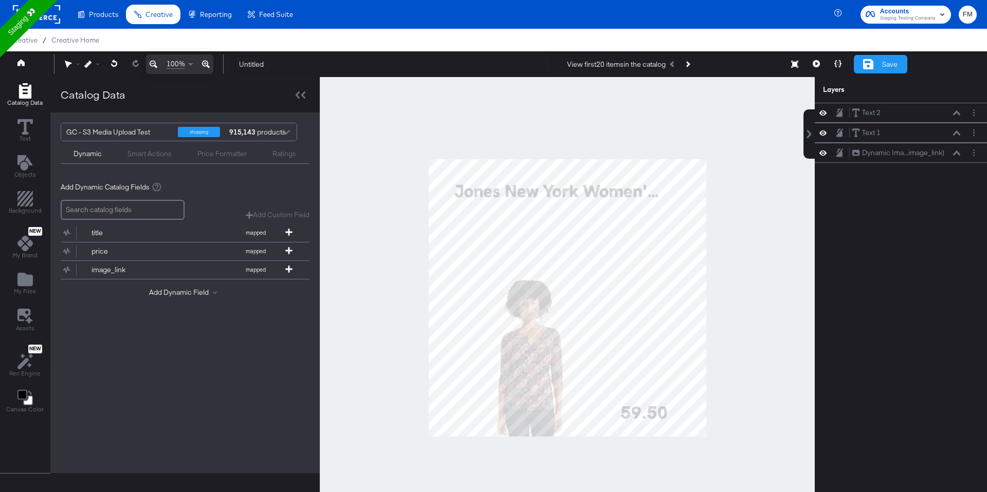
click at [876, 63] on div "Save" at bounding box center [879, 64] width 53 height 18
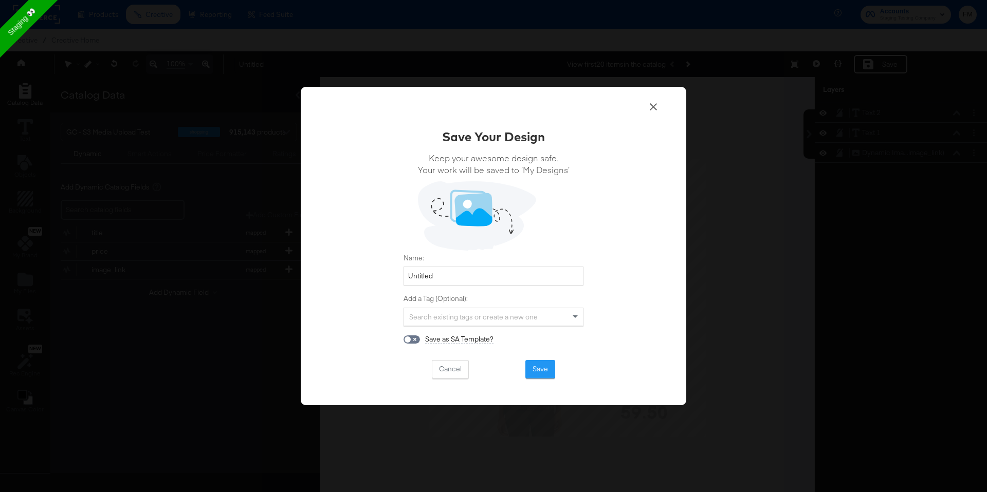
click at [471, 290] on div "Name: Untitled Add a Tag (Optional): Search existing tags or create a new one S…" at bounding box center [493, 298] width 180 height 91
click at [472, 275] on input "Untitled" at bounding box center [493, 276] width 180 height 19
type input "fran"
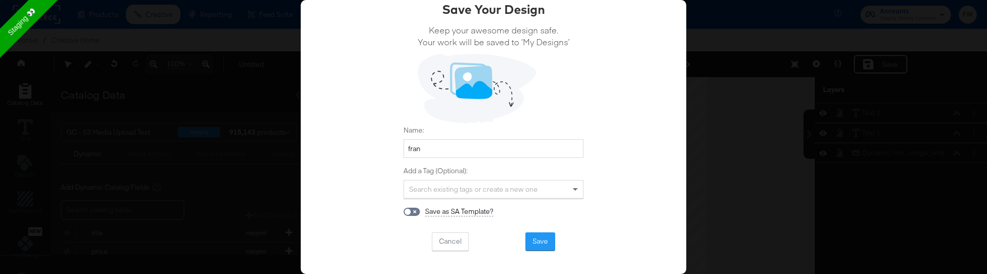
scroll to position [44, 0]
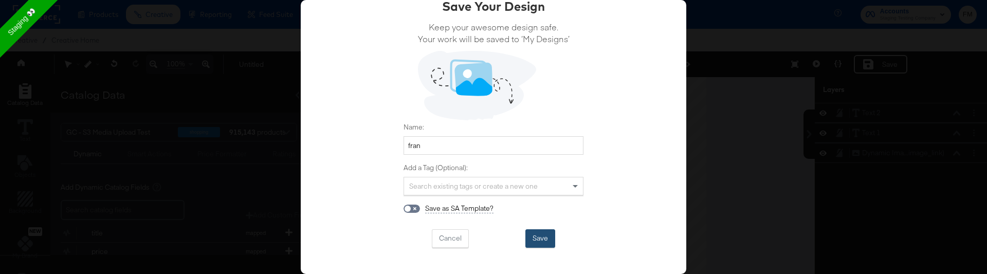
click at [542, 238] on button "Save" at bounding box center [540, 238] width 30 height 18
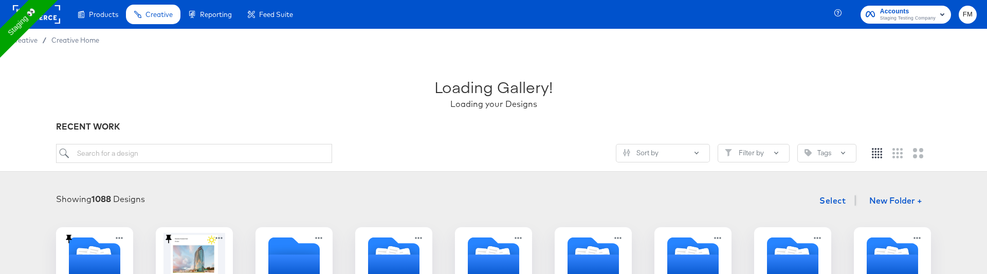
click at [159, 17] on span "Creative" at bounding box center [158, 14] width 27 height 8
click at [161, 11] on span "Creative" at bounding box center [158, 14] width 27 height 8
click at [47, 17] on rect at bounding box center [36, 14] width 47 height 18
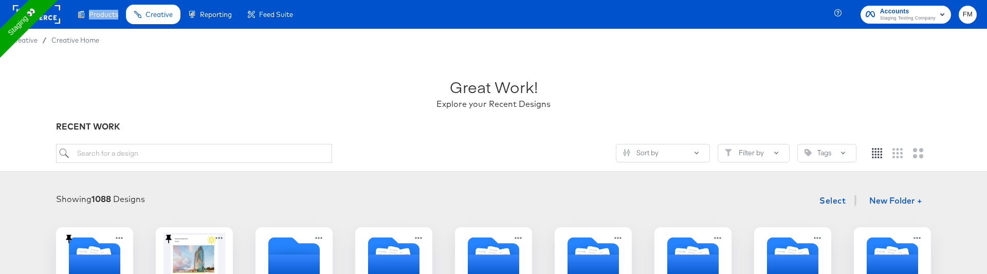
click at [47, 17] on rect at bounding box center [36, 14] width 47 height 18
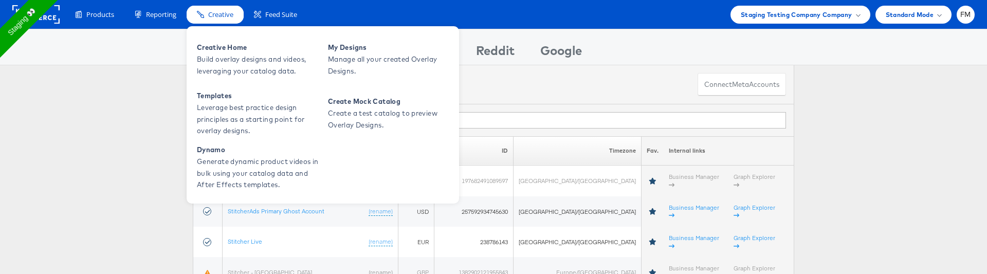
click at [200, 12] on icon at bounding box center [200, 14] width 7 height 7
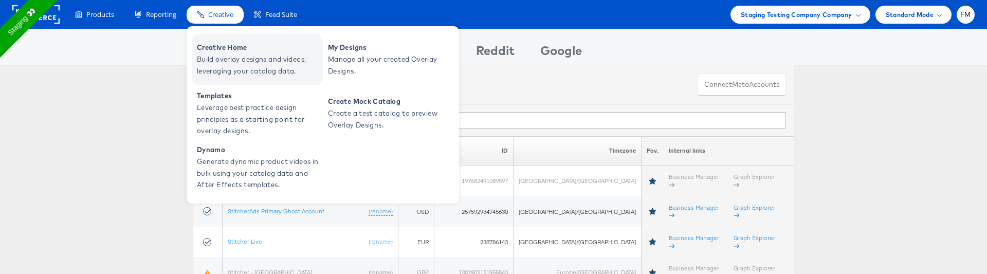
click at [234, 72] on span "Build overlay designs and videos, leveraging your catalog data." at bounding box center [258, 65] width 123 height 24
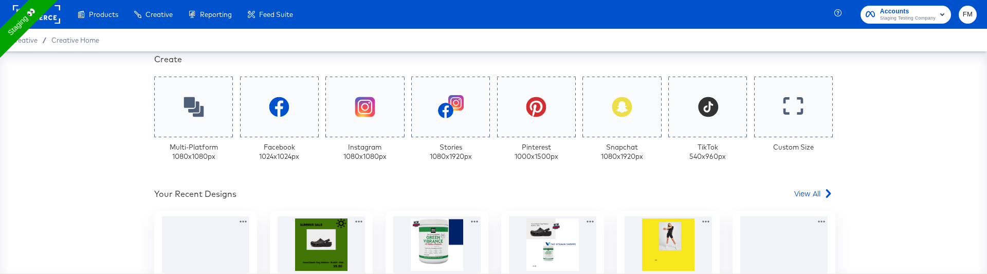
scroll to position [247, 0]
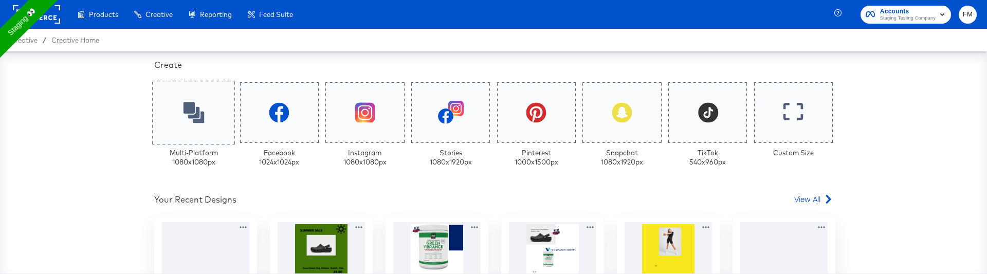
click at [207, 118] on div at bounding box center [193, 113] width 83 height 64
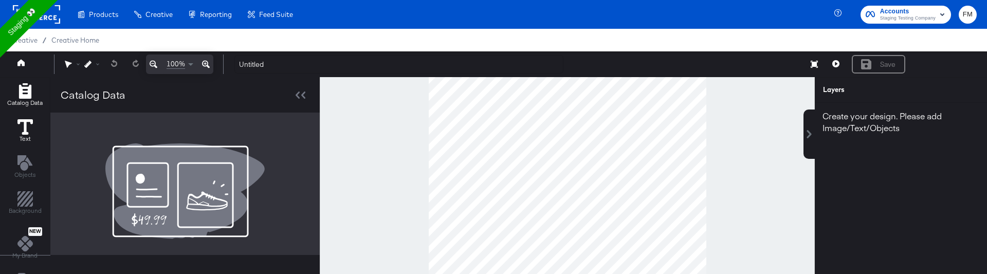
click at [31, 126] on icon at bounding box center [24, 126] width 15 height 15
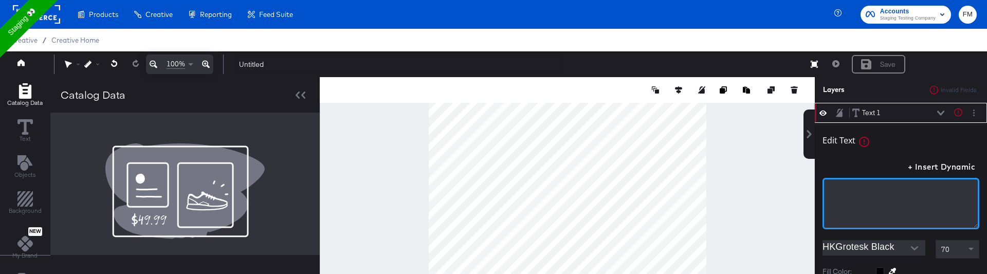
click at [908, 195] on div "﻿" at bounding box center [900, 203] width 157 height 51
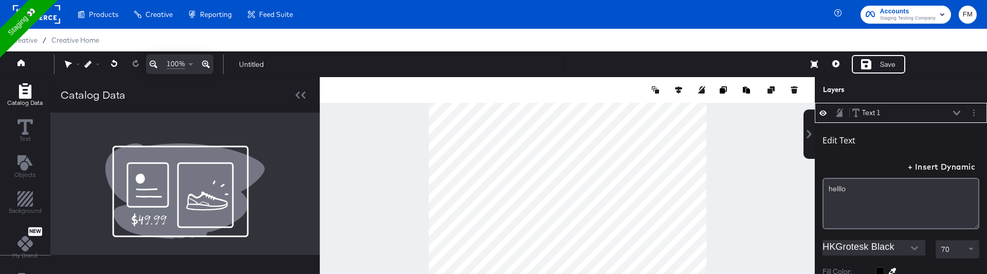
click at [22, 101] on span "Catalog Data" at bounding box center [24, 103] width 35 height 8
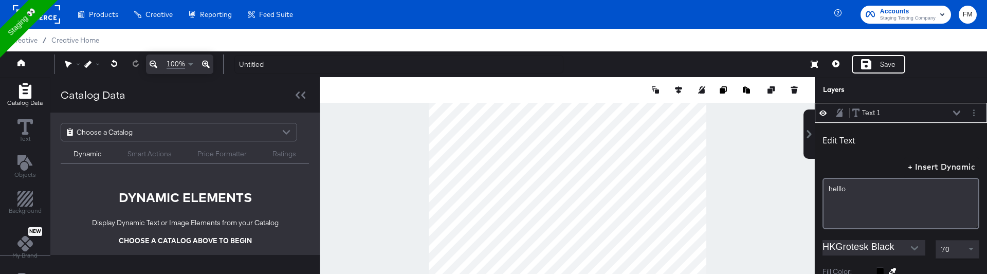
click at [138, 137] on div "Choose a Catalog" at bounding box center [178, 131] width 235 height 17
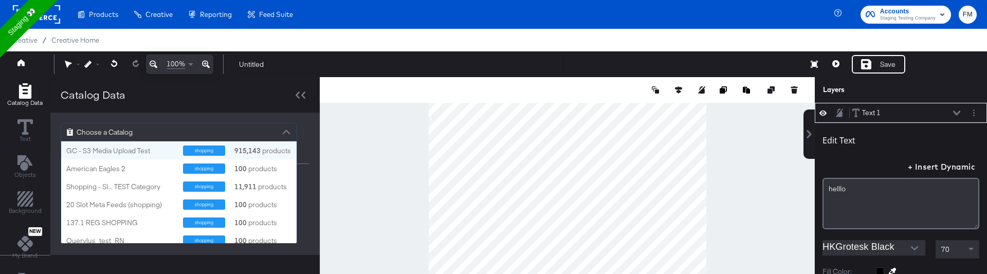
scroll to position [102, 235]
click at [138, 143] on div "GC - S3 Media Upload Test shopping 915,143 products" at bounding box center [178, 150] width 235 height 18
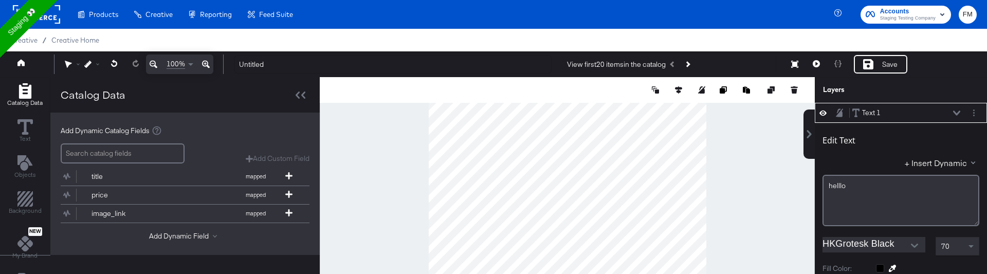
scroll to position [60, 0]
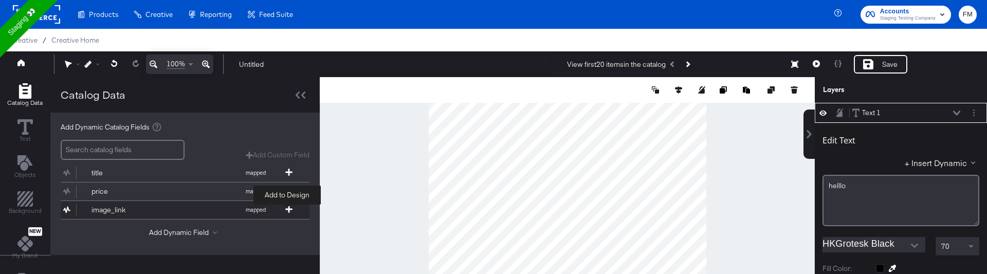
click at [291, 209] on span at bounding box center [289, 210] width 10 height 9
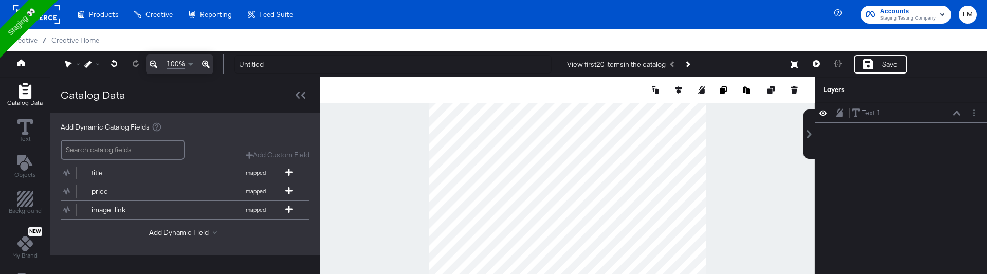
scroll to position [0, 0]
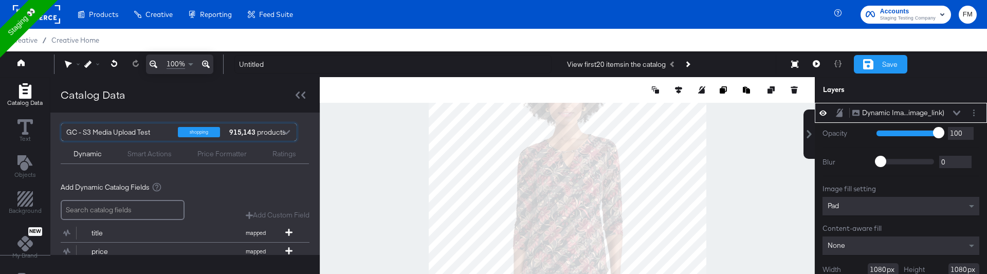
click at [879, 61] on div "Save" at bounding box center [879, 64] width 53 height 18
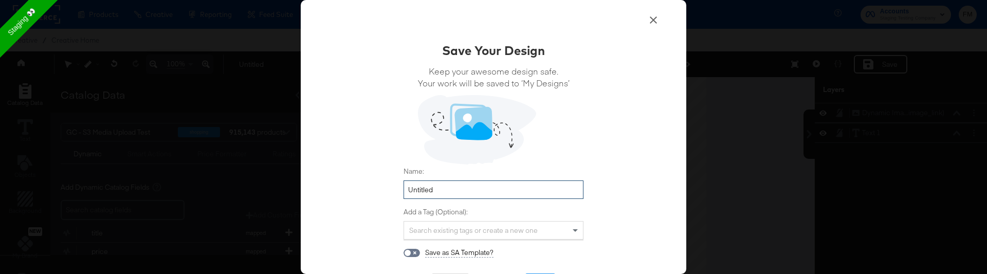
click at [533, 187] on input "Untitled" at bounding box center [493, 189] width 180 height 19
type input "U"
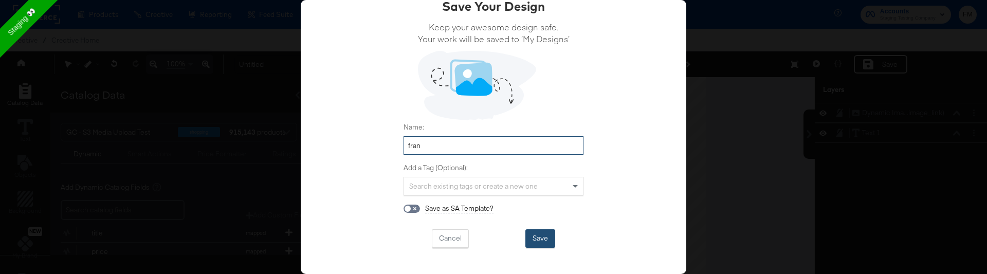
type input "fran"
click at [547, 238] on button "Save" at bounding box center [540, 238] width 30 height 18
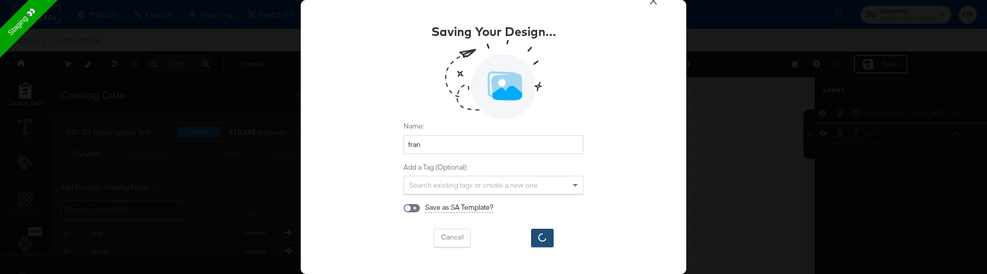
scroll to position [18, 0]
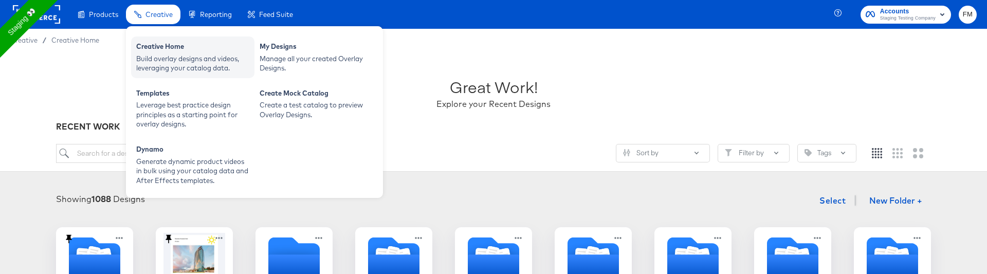
click at [186, 60] on div "Build overlay designs and videos, leveraging your catalog data." at bounding box center [192, 63] width 113 height 19
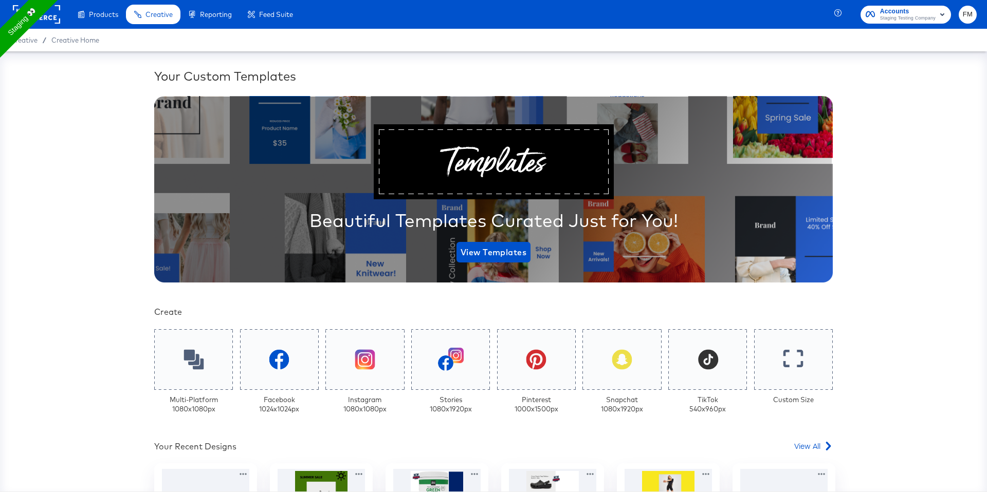
click at [504, 144] on div at bounding box center [494, 161] width 230 height 65
click at [496, 253] on span "View Templates" at bounding box center [493, 252] width 66 height 14
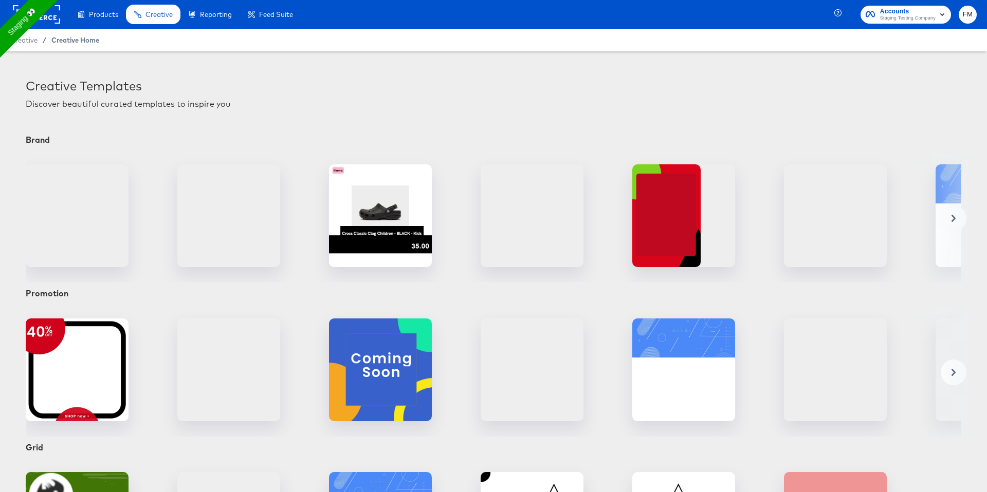
click at [69, 41] on span "Creative Home" at bounding box center [75, 40] width 48 height 8
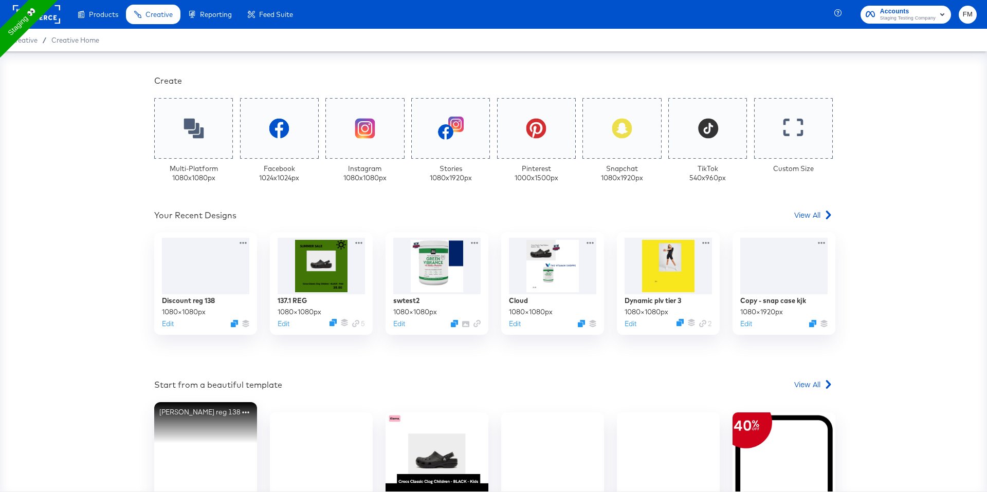
scroll to position [312, 0]
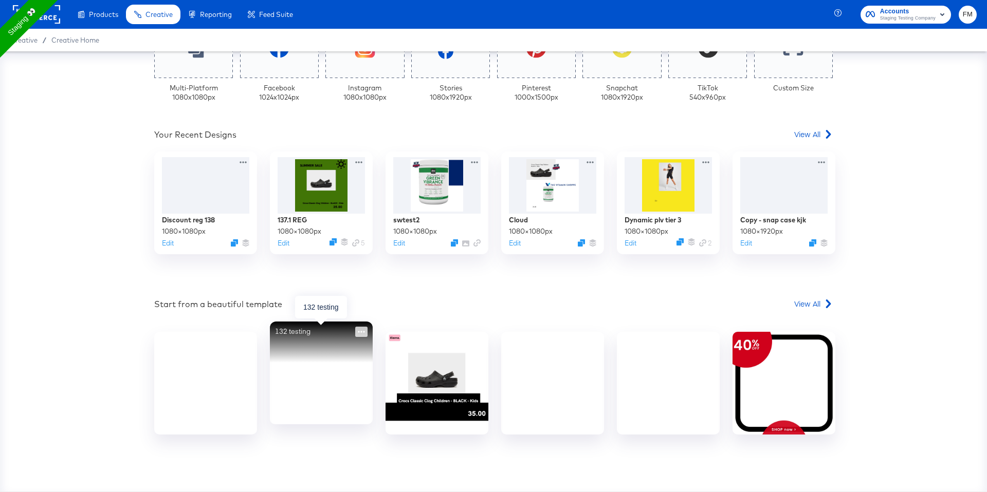
click at [364, 273] on icon at bounding box center [361, 332] width 12 height 10
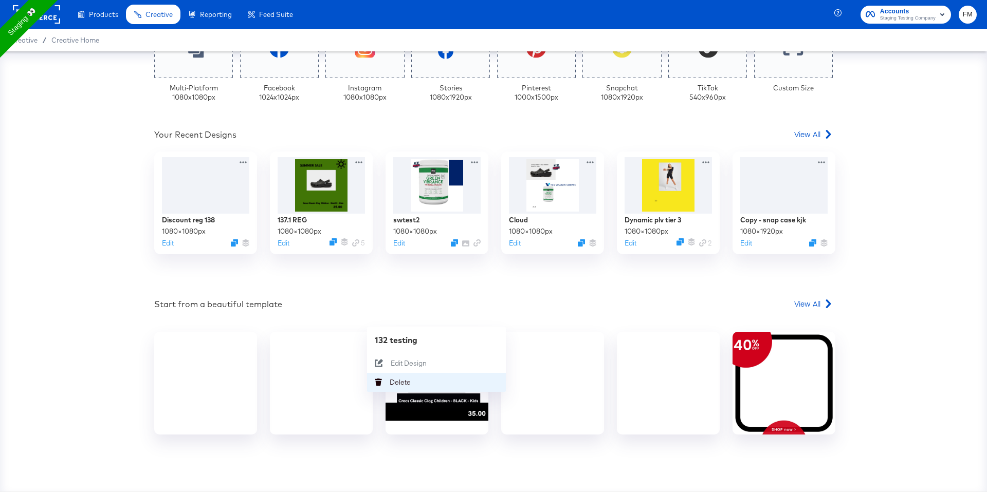
click at [389, 273] on div "Delete Delete" at bounding box center [389, 382] width 0 height 0
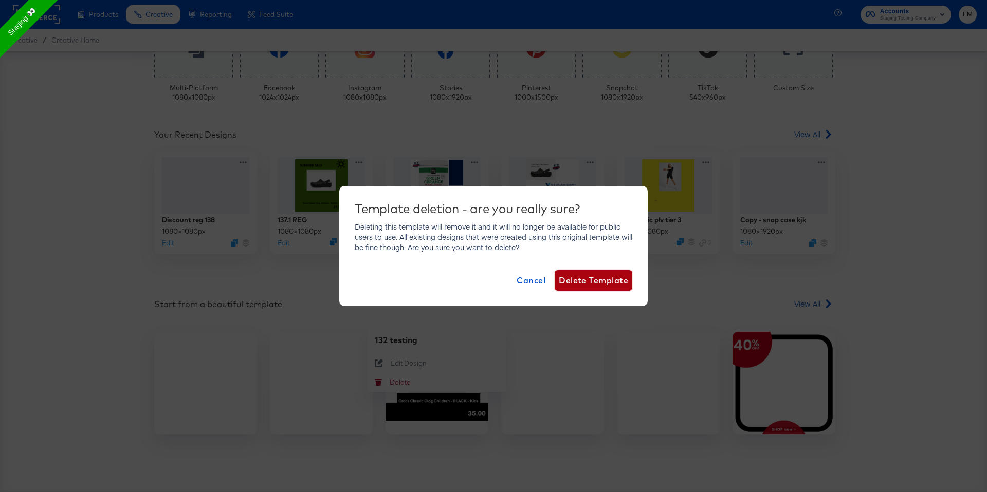
click at [569, 273] on span "Delete Template" at bounding box center [593, 280] width 69 height 14
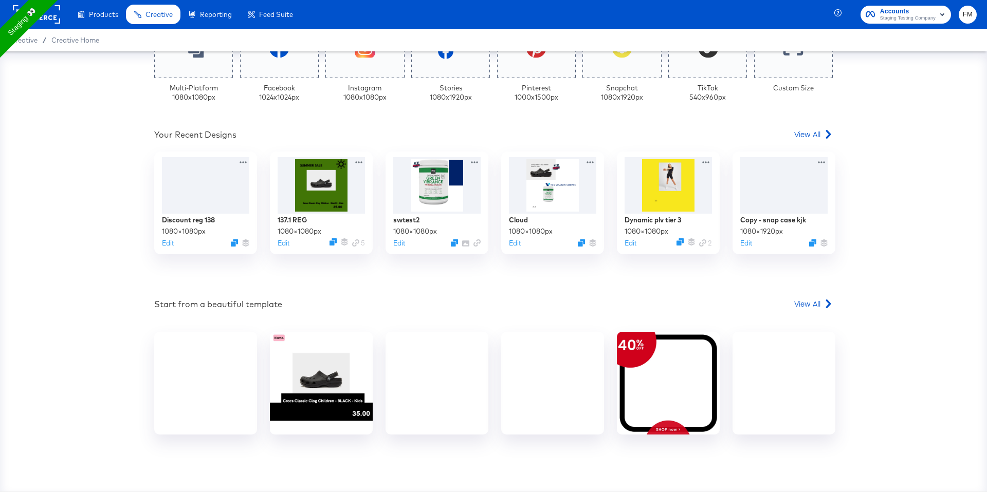
click at [792, 273] on div "Start from a beautiful template View All" at bounding box center [493, 306] width 678 height 15
click at [801, 273] on span "View All" at bounding box center [807, 304] width 26 height 10
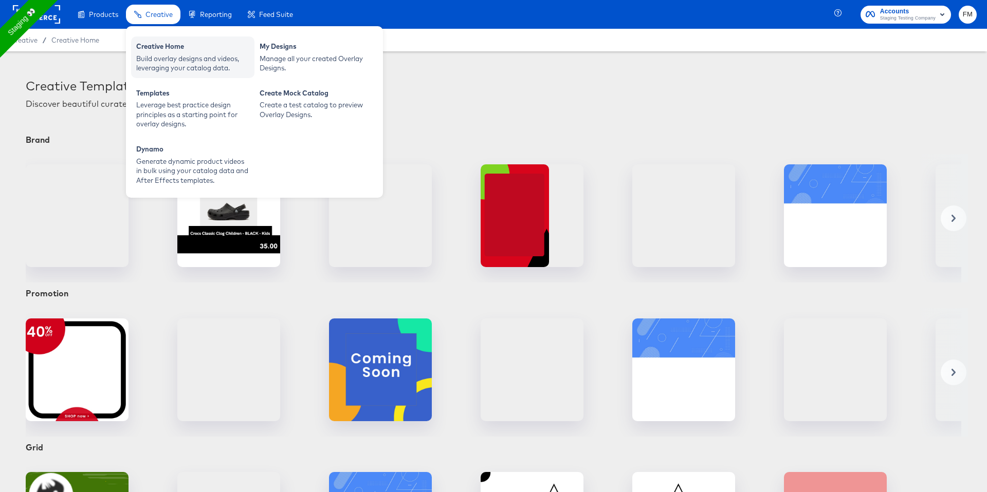
click at [200, 36] on div "Creative Home Build overlay designs and videos, leveraging your catalog data." at bounding box center [192, 57] width 123 height 42
click at [214, 53] on div "Creative Home" at bounding box center [192, 48] width 113 height 12
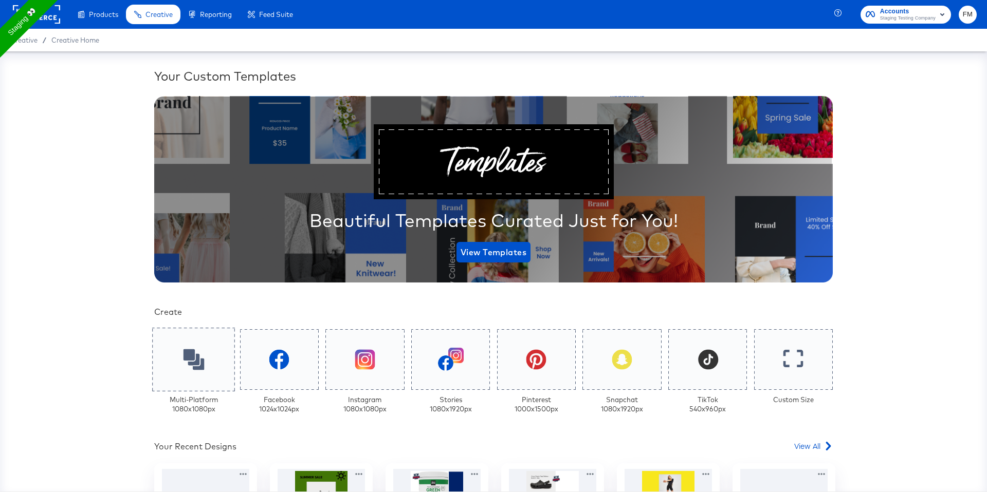
click at [213, 273] on div at bounding box center [193, 360] width 83 height 64
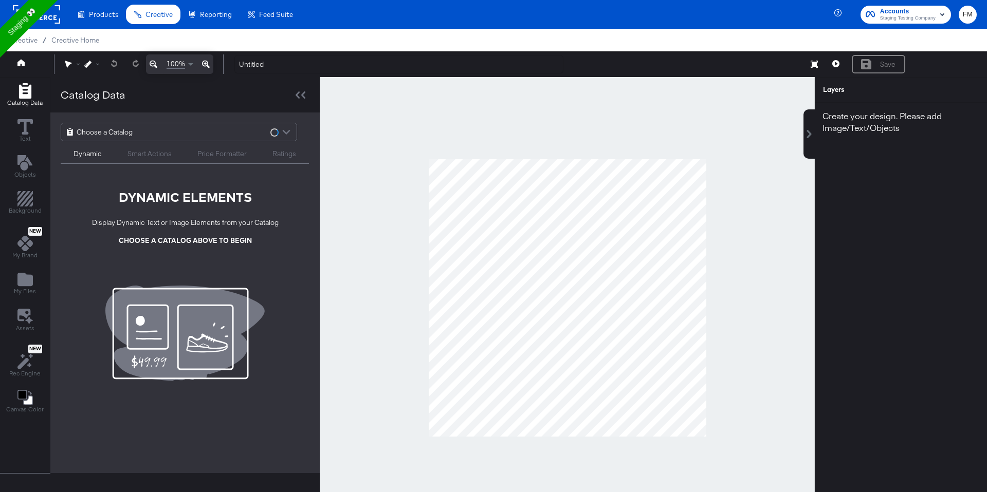
click at [285, 135] on div at bounding box center [286, 133] width 15 height 18
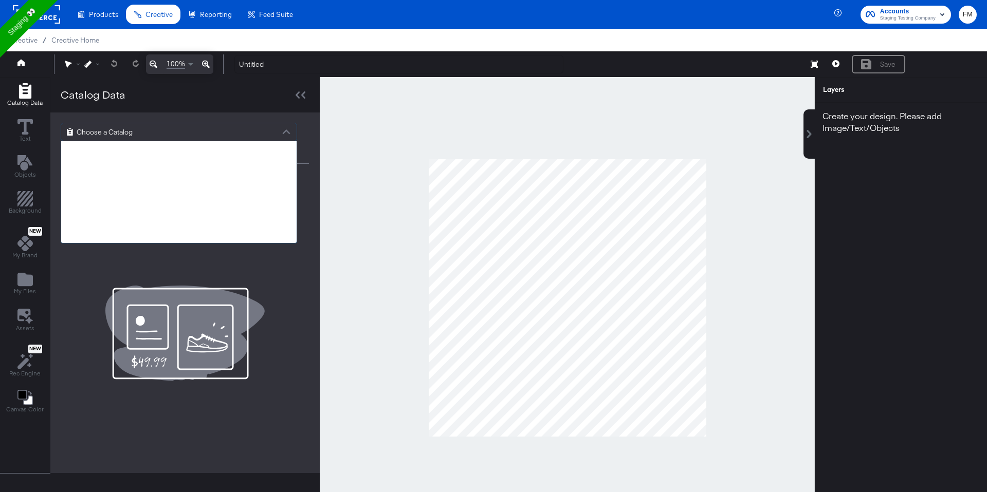
scroll to position [11911, 0]
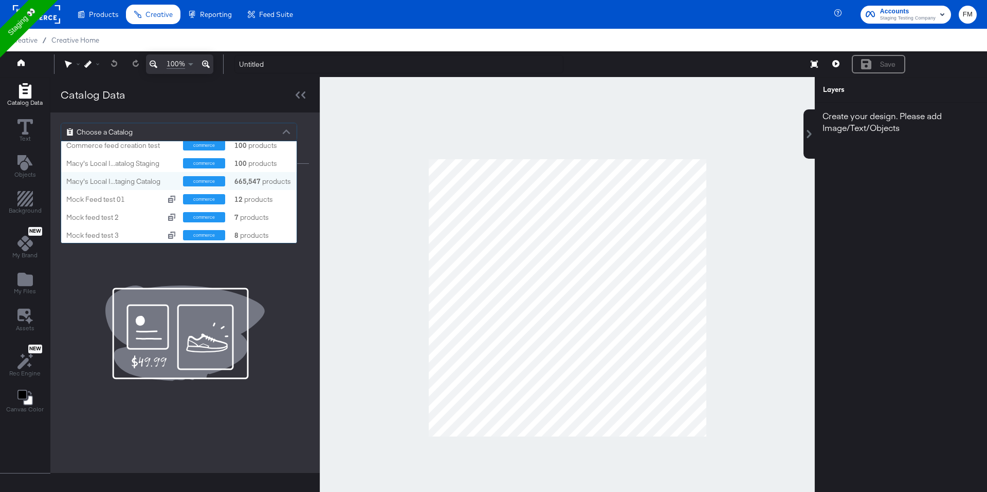
click at [264, 184] on div "665,547 products" at bounding box center [248, 182] width 31 height 10
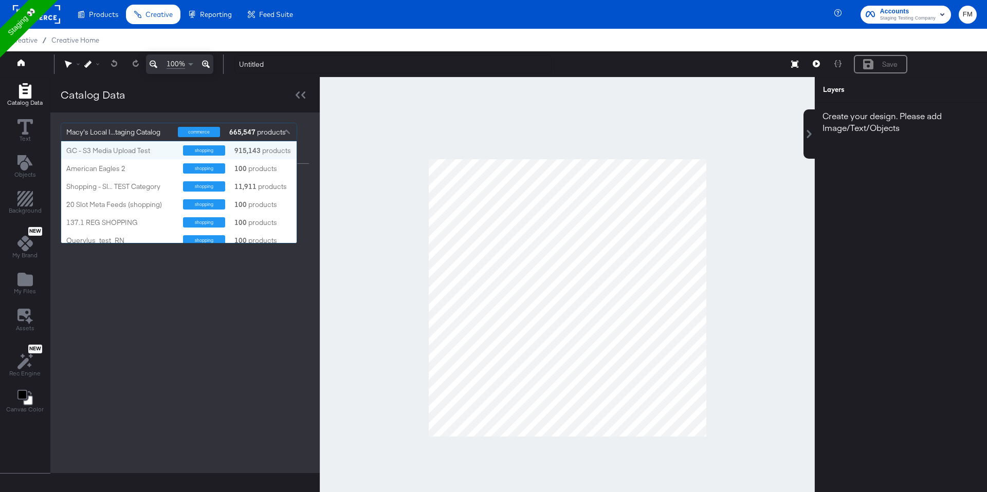
click at [283, 132] on div at bounding box center [286, 133] width 15 height 18
click at [264, 150] on div "915,143 products" at bounding box center [248, 151] width 31 height 10
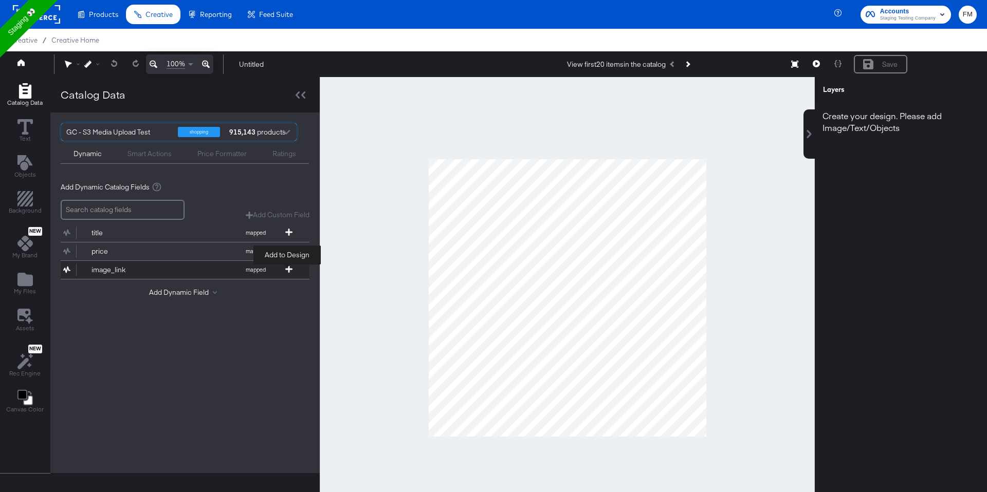
click at [288, 267] on icon at bounding box center [288, 269] width 7 height 7
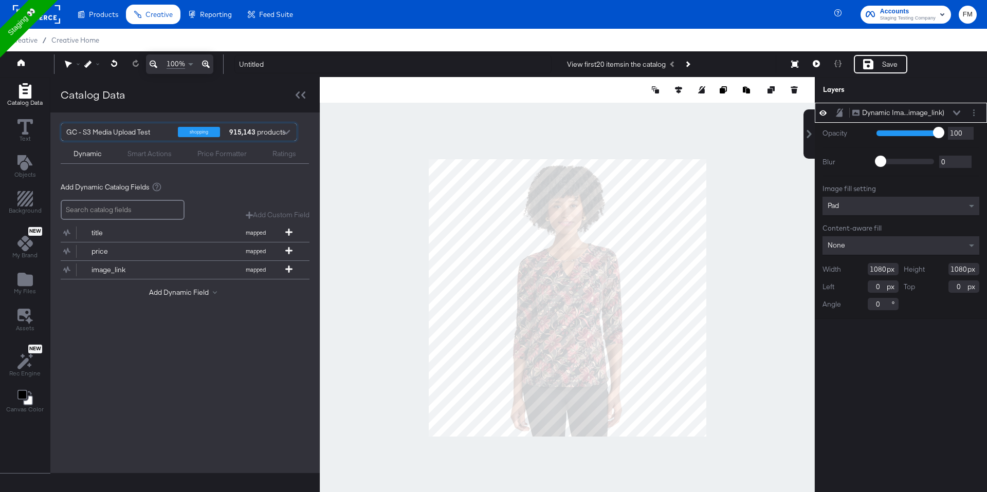
click at [872, 74] on div "100% Untitled View first 20 items in the catalog Resize Save Product Scenarios" at bounding box center [493, 64] width 987 height 26
click at [877, 62] on div "Save" at bounding box center [879, 64] width 53 height 18
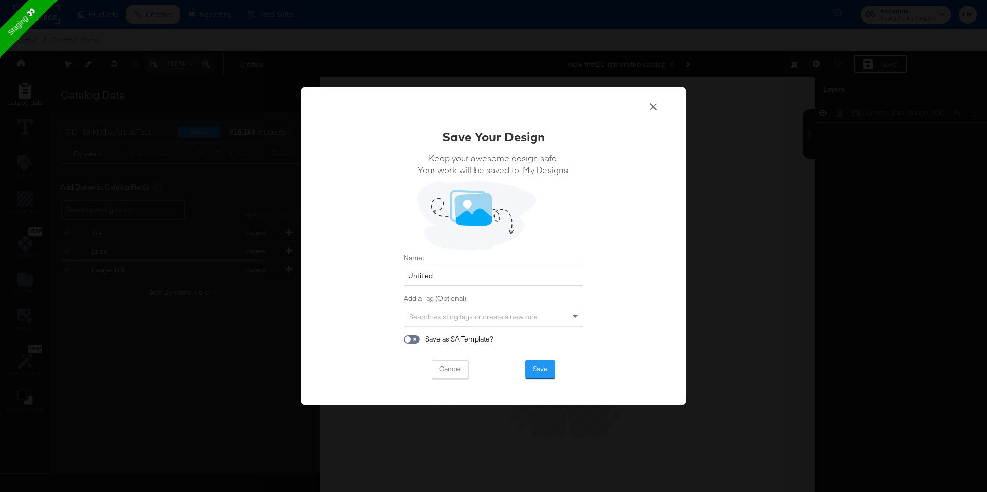
click at [507, 264] on div "Name: Untitled" at bounding box center [493, 269] width 180 height 32
click at [536, 273] on button "Save" at bounding box center [540, 369] width 30 height 18
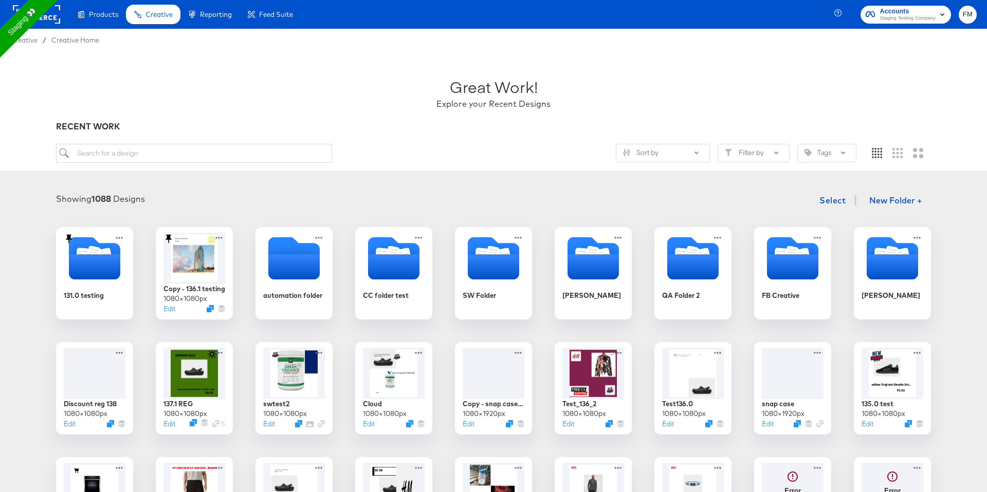
click at [380, 198] on div "Showing 1088 Designs Select New Folder +" at bounding box center [493, 200] width 966 height 21
click at [61, 10] on div "Products Creative Reporting Feed Suite" at bounding box center [150, 14] width 301 height 29
click at [49, 19] on rect at bounding box center [36, 14] width 47 height 18
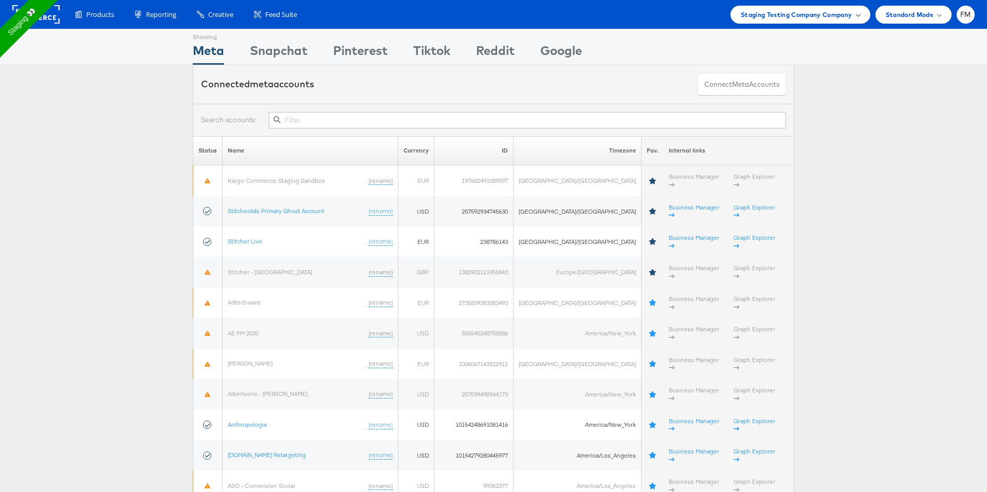
click at [820, 8] on div "Staging Testing Company Company" at bounding box center [800, 15] width 140 height 18
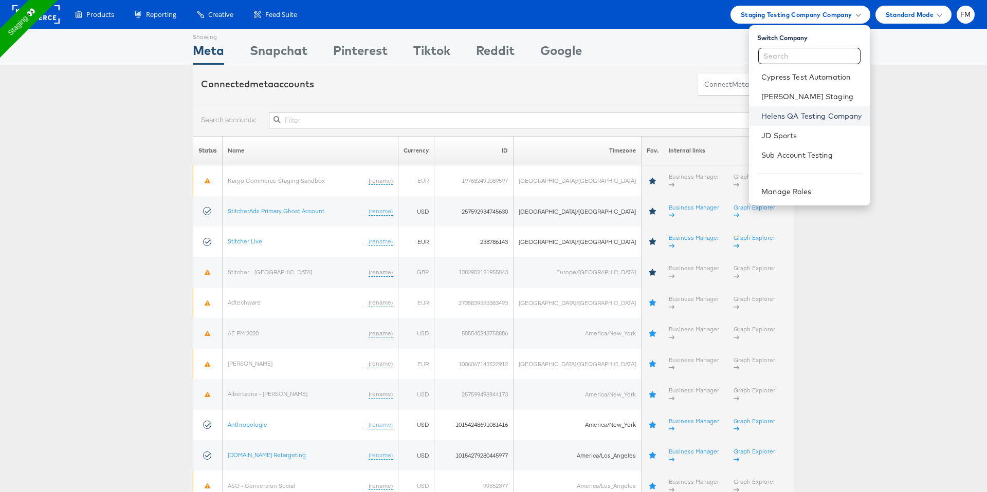
click at [824, 117] on link "Helens QA Testing Company" at bounding box center [811, 116] width 100 height 10
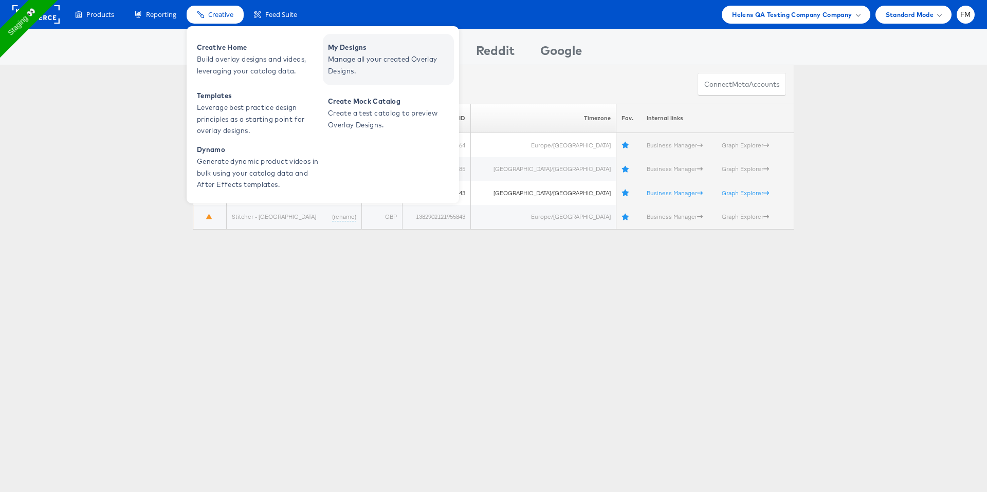
click at [368, 53] on span "Manage all your created Overlay Designs." at bounding box center [389, 65] width 123 height 24
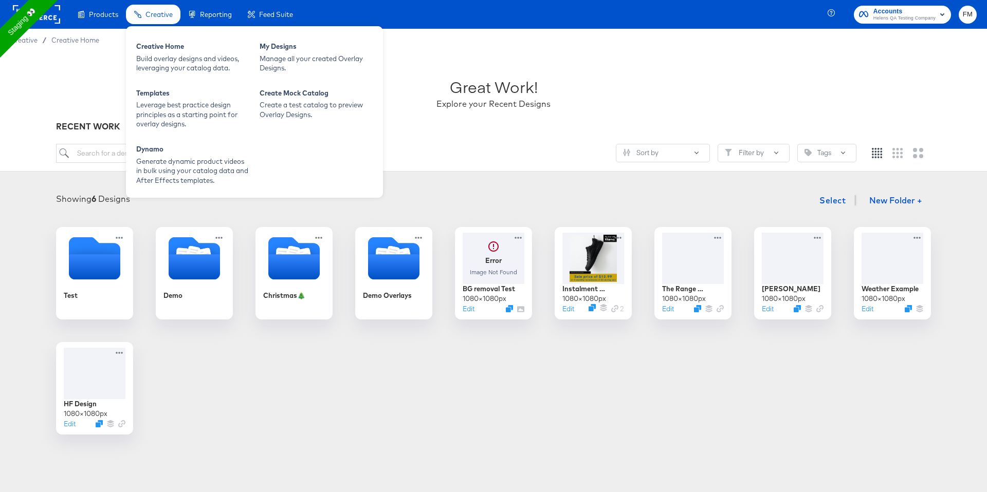
click at [164, 13] on span "Creative" at bounding box center [158, 14] width 27 height 8
click at [180, 50] on div "Creative Home" at bounding box center [192, 48] width 113 height 12
